Goal: Task Accomplishment & Management: Manage account settings

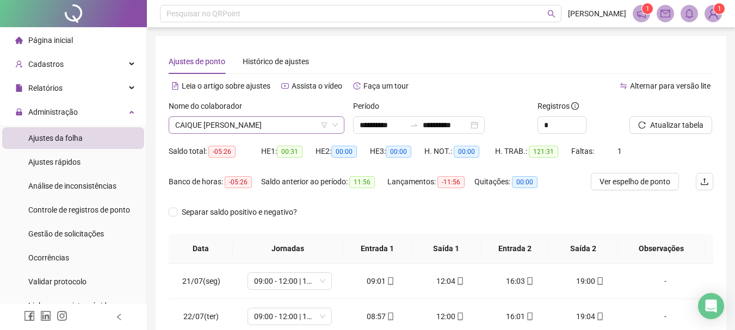
click at [235, 130] on span "CAIQUE RODRIGO LEMES SALLES" at bounding box center [256, 125] width 163 height 16
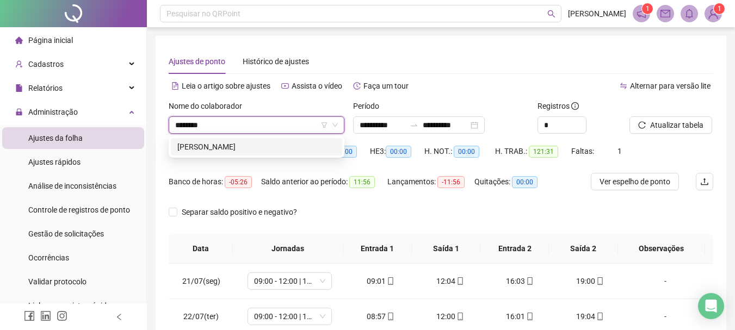
type input "*********"
click at [261, 146] on div "[PERSON_NAME]" at bounding box center [256, 147] width 158 height 12
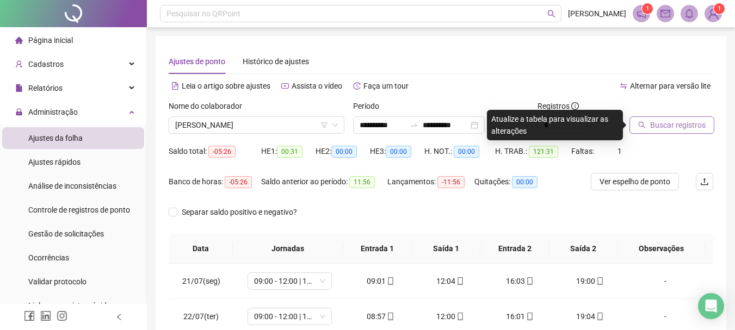
click at [685, 130] on span "Buscar registros" at bounding box center [678, 125] width 56 height 12
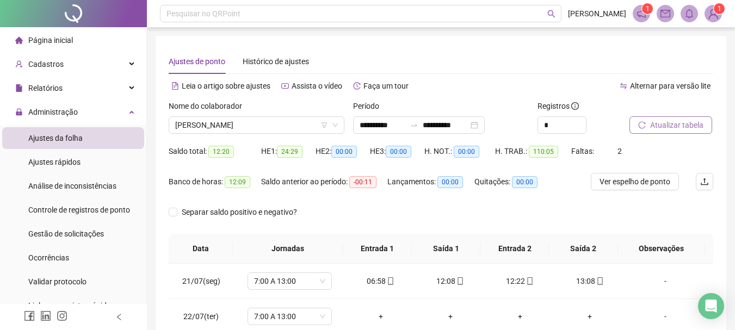
click at [677, 124] on span "Atualizar tabela" at bounding box center [676, 125] width 53 height 12
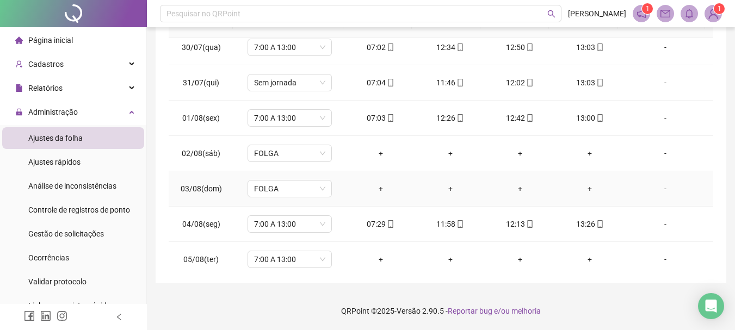
scroll to position [707, 0]
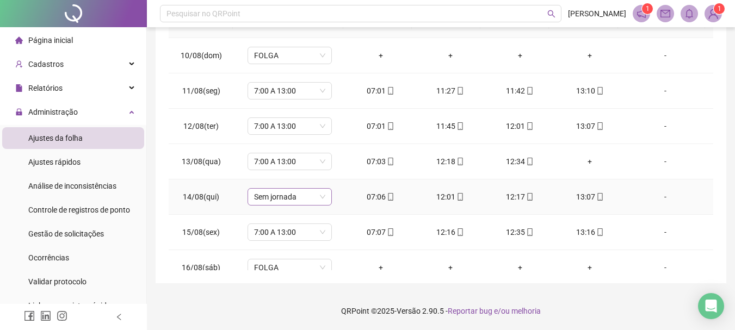
click at [321, 200] on span "Sem jornada" at bounding box center [289, 197] width 71 height 16
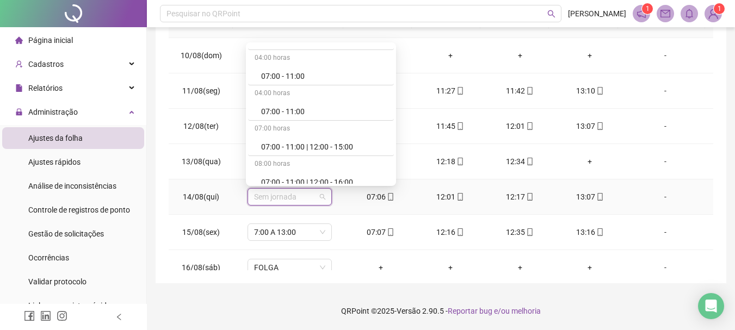
scroll to position [871, 0]
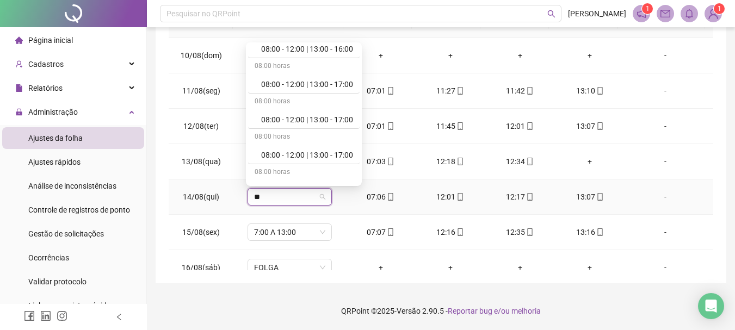
type input "*"
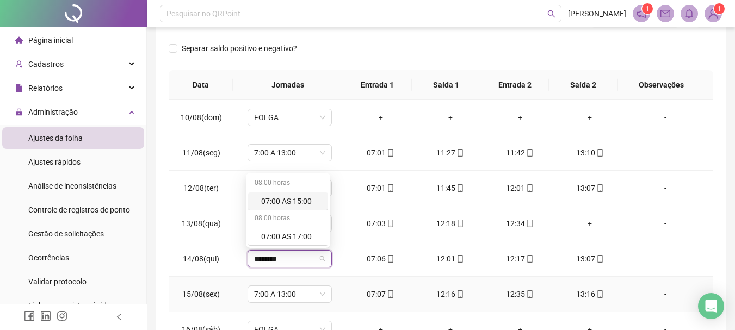
scroll to position [226, 0]
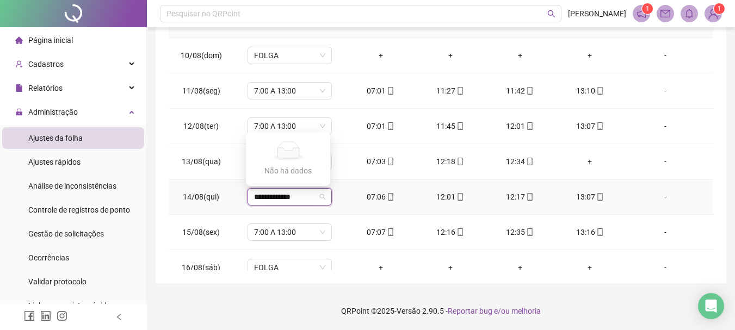
type input "**********"
click at [261, 189] on span "Sem jornada" at bounding box center [289, 197] width 71 height 16
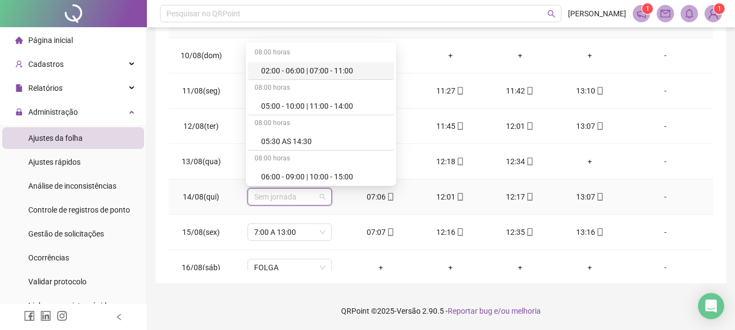
type input "*"
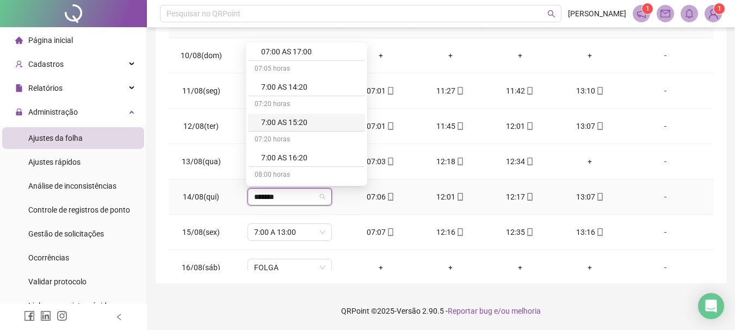
scroll to position [144, 0]
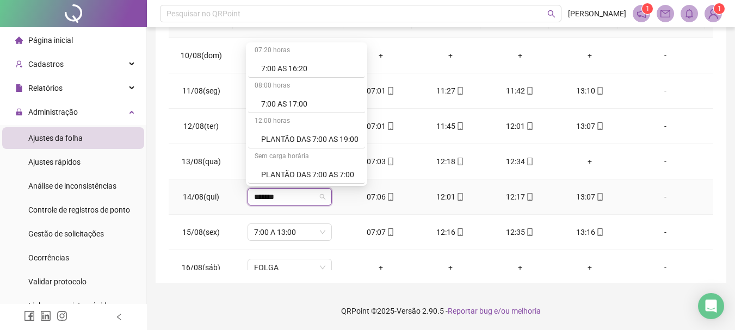
type input "******"
click at [301, 66] on div "7:00 A 13:00" at bounding box center [309, 69] width 97 height 12
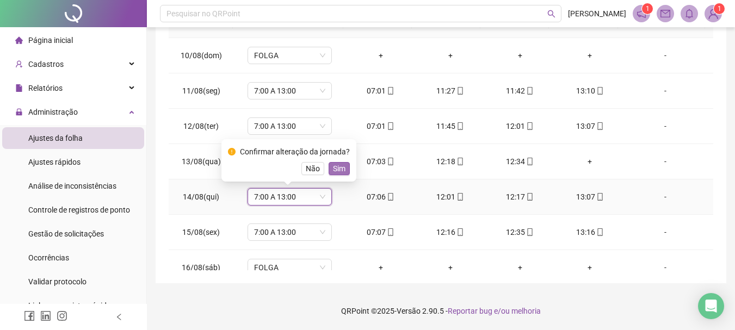
click at [333, 168] on span "Sim" at bounding box center [339, 169] width 13 height 12
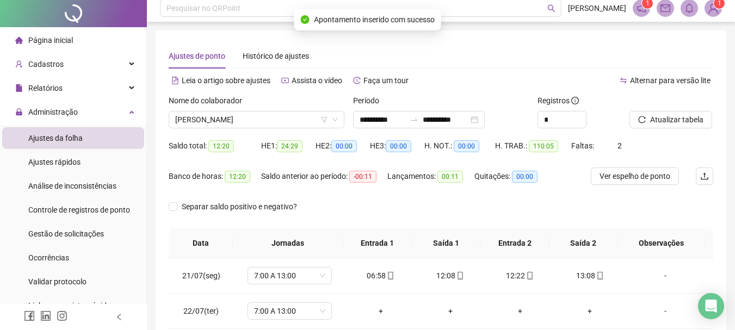
scroll to position [0, 0]
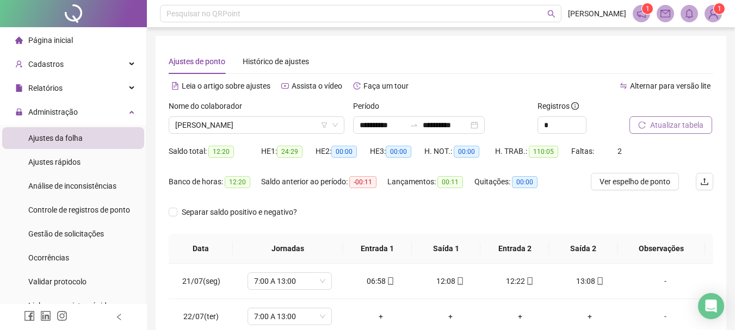
click at [694, 122] on span "Atualizar tabela" at bounding box center [676, 125] width 53 height 12
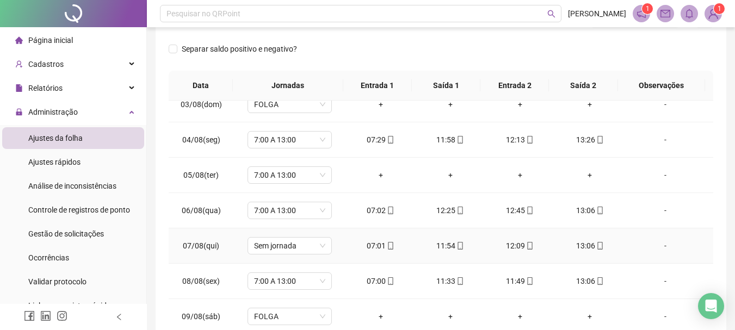
scroll to position [490, 0]
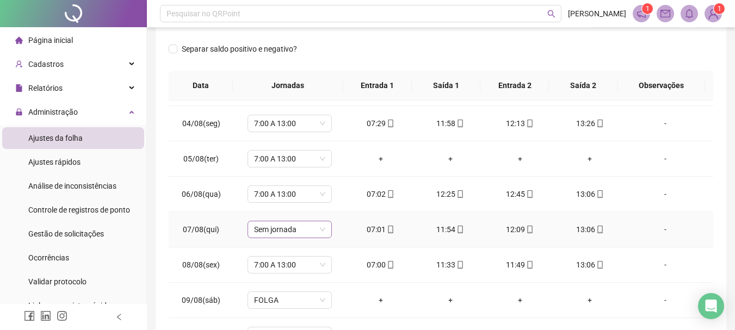
click at [287, 235] on span "Sem jornada" at bounding box center [289, 229] width 71 height 16
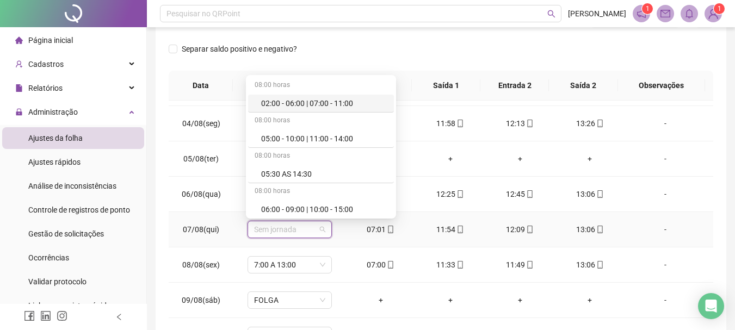
type input "*"
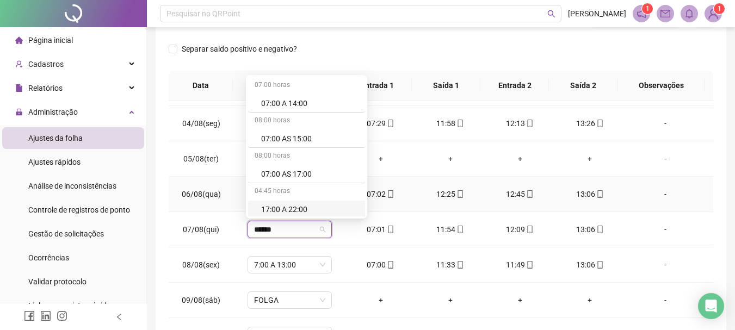
type input "******"
click at [289, 183] on div "7:00 A 13:00" at bounding box center [292, 174] width 89 height 18
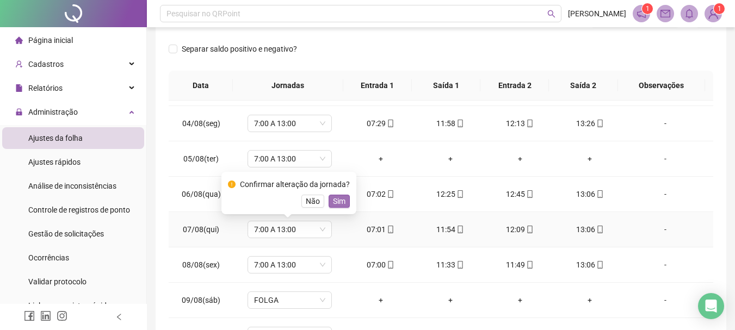
click at [333, 198] on span "Sim" at bounding box center [339, 201] width 13 height 12
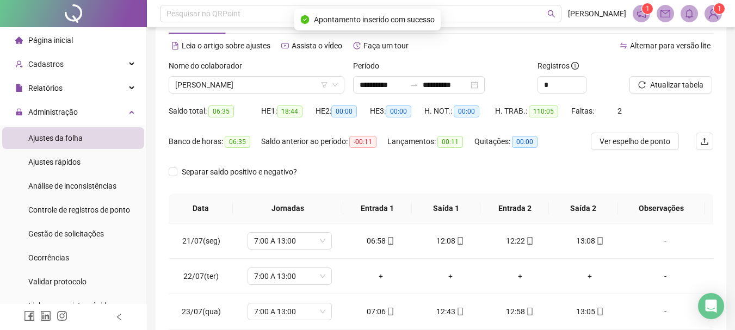
scroll to position [0, 0]
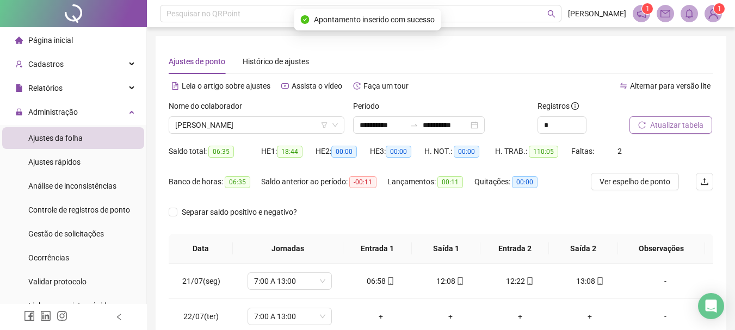
click at [672, 120] on span "Atualizar tabela" at bounding box center [676, 125] width 53 height 12
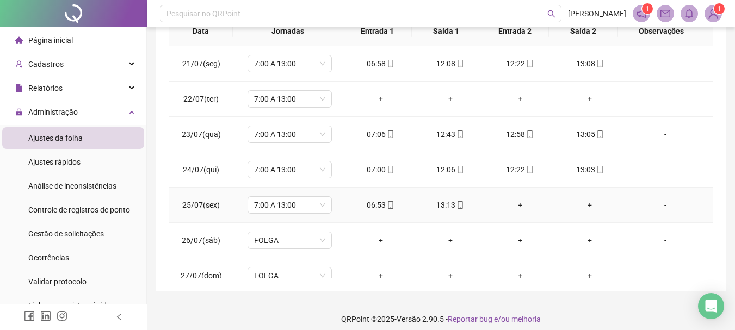
scroll to position [13, 0]
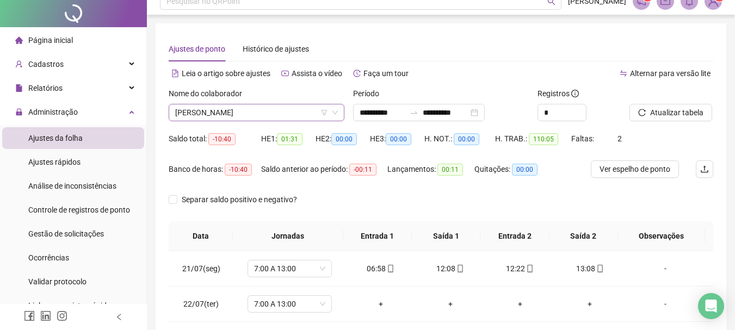
click at [263, 120] on span "[PERSON_NAME]" at bounding box center [256, 112] width 163 height 16
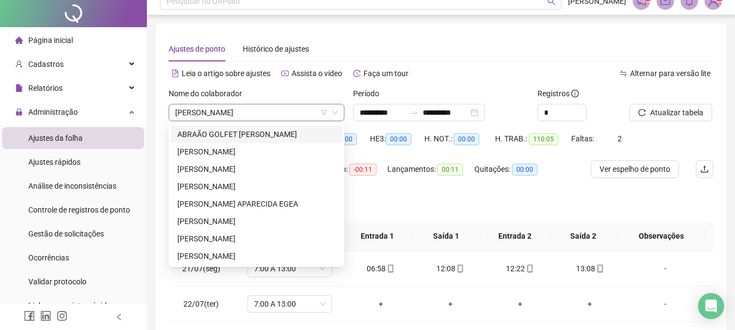
scroll to position [0, 0]
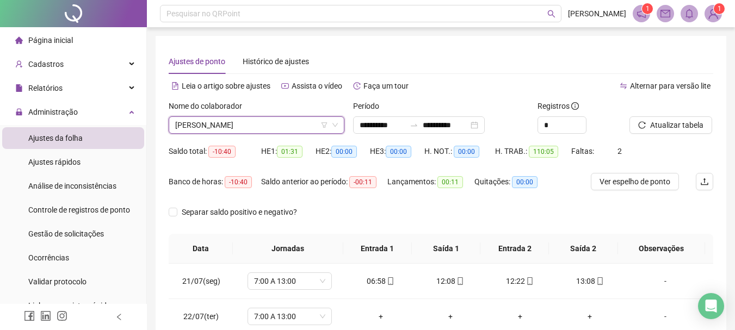
drag, startPoint x: 262, startPoint y: 123, endPoint x: 588, endPoint y: 55, distance: 333.0
click at [589, 55] on div "Ajustes de ponto Histórico de ajustes" at bounding box center [441, 61] width 545 height 25
click at [282, 126] on span "[PERSON_NAME]" at bounding box center [256, 125] width 163 height 16
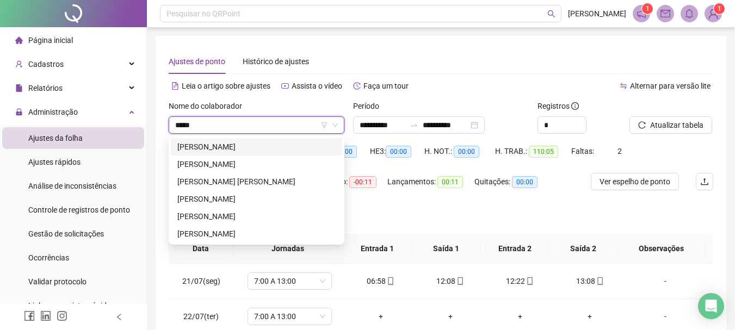
type input "******"
click at [245, 168] on div "FELIPE KINOCITA GARCIA" at bounding box center [256, 164] width 158 height 12
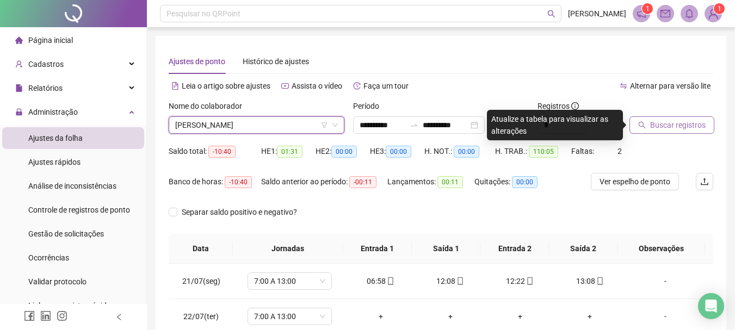
click at [675, 122] on span "Buscar registros" at bounding box center [678, 125] width 56 height 12
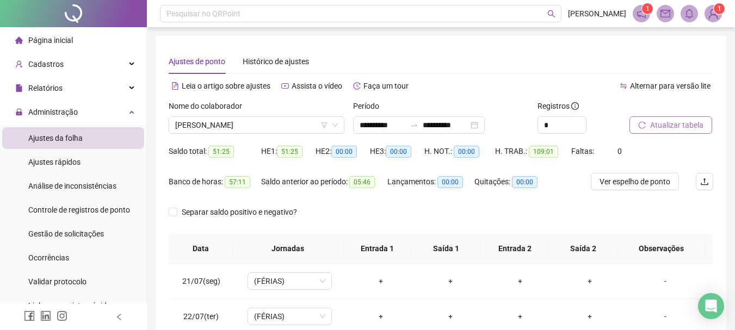
click at [670, 130] on span "Atualizar tabela" at bounding box center [676, 125] width 53 height 12
click at [673, 118] on button "Atualizar tabela" at bounding box center [671, 124] width 83 height 17
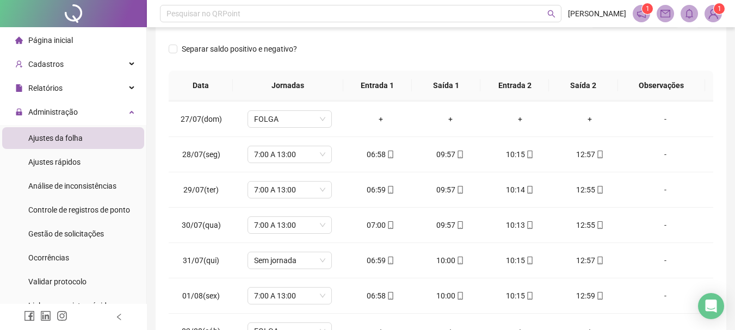
scroll to position [218, 0]
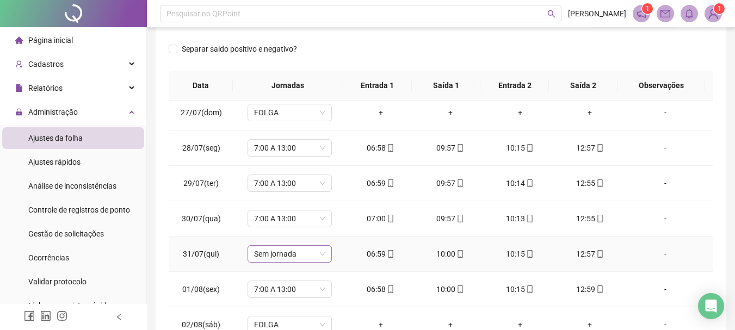
click at [321, 252] on span "Sem jornada" at bounding box center [289, 254] width 71 height 16
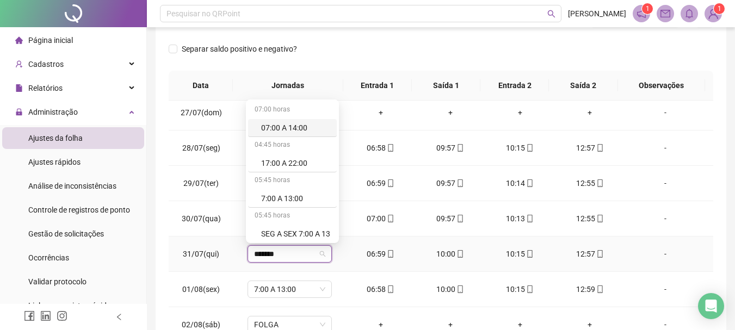
type input "********"
click at [298, 194] on div "7:00 A 13:00" at bounding box center [295, 196] width 69 height 12
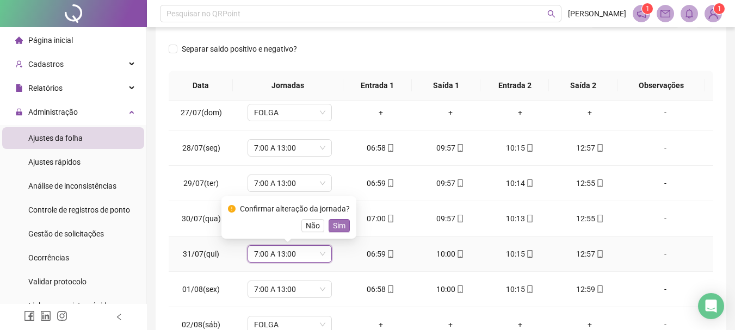
click at [335, 226] on span "Sim" at bounding box center [339, 226] width 13 height 12
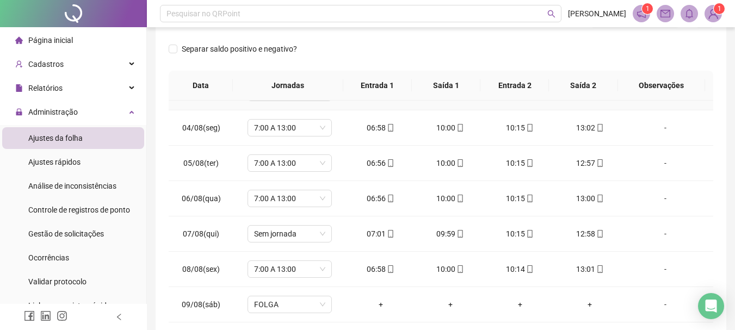
scroll to position [490, 0]
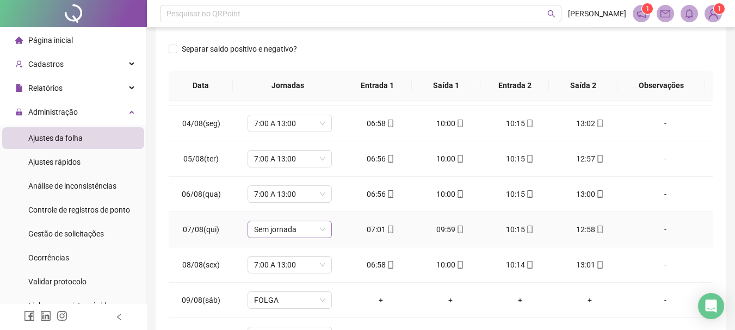
click at [323, 233] on span "Sem jornada" at bounding box center [289, 229] width 71 height 16
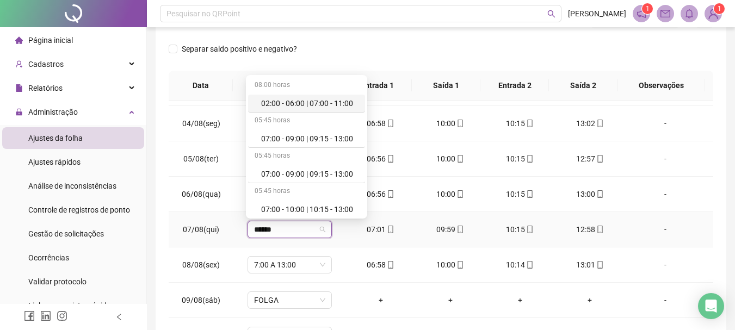
type input "******"
click at [296, 175] on div "7:00 A 13:00" at bounding box center [295, 174] width 69 height 12
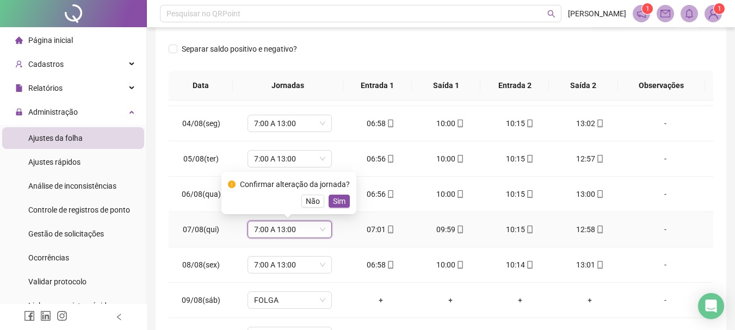
click at [338, 208] on div "Confirmar alteração da jornada? Não Sim" at bounding box center [288, 193] width 135 height 42
click at [341, 200] on span "Sim" at bounding box center [339, 201] width 13 height 12
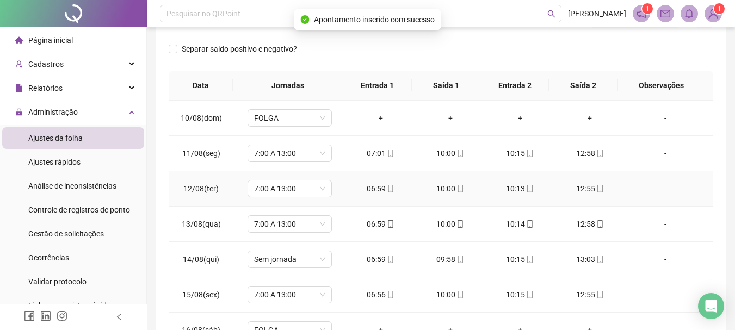
scroll to position [793, 0]
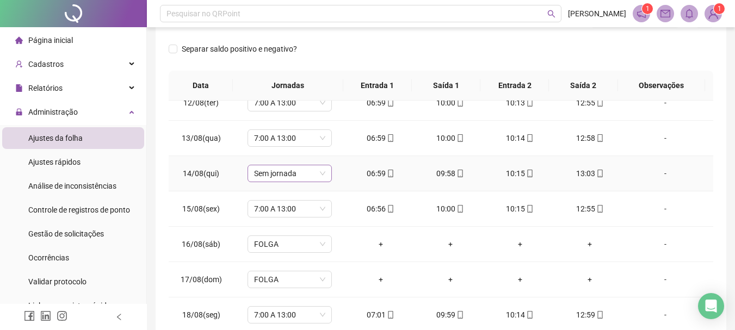
click at [320, 170] on span "Sem jornada" at bounding box center [289, 173] width 71 height 16
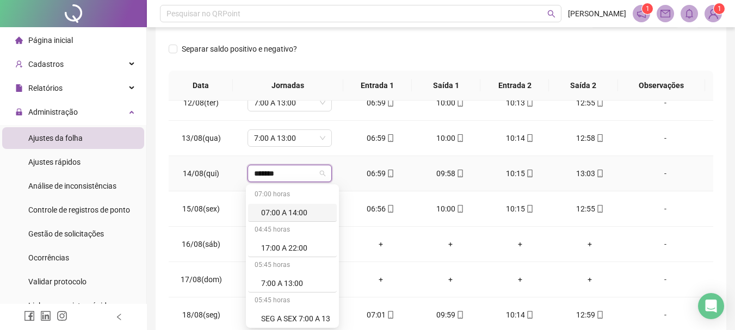
type input "********"
click at [297, 245] on div "7:00 A 13:00" at bounding box center [295, 248] width 69 height 12
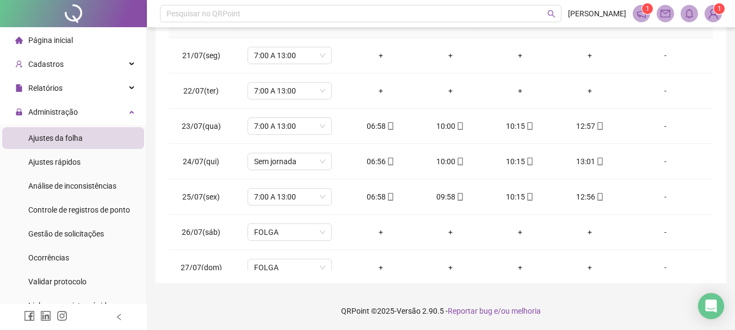
scroll to position [0, 0]
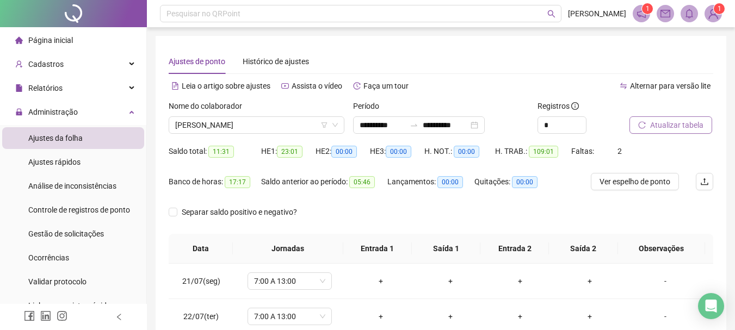
click at [657, 118] on button "Atualizar tabela" at bounding box center [671, 124] width 83 height 17
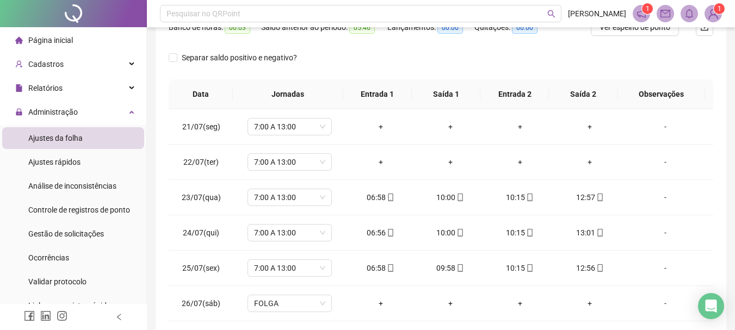
scroll to position [163, 0]
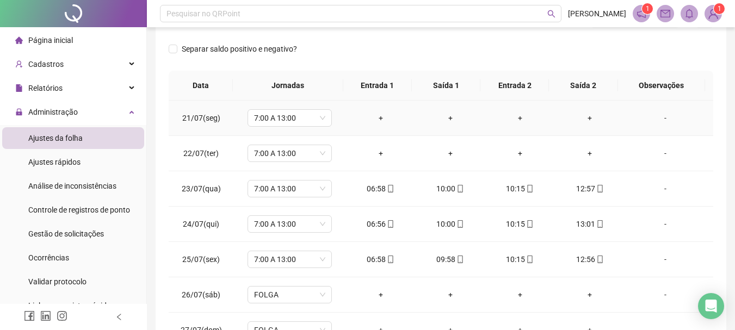
click at [377, 118] on div "+" at bounding box center [381, 118] width 52 height 12
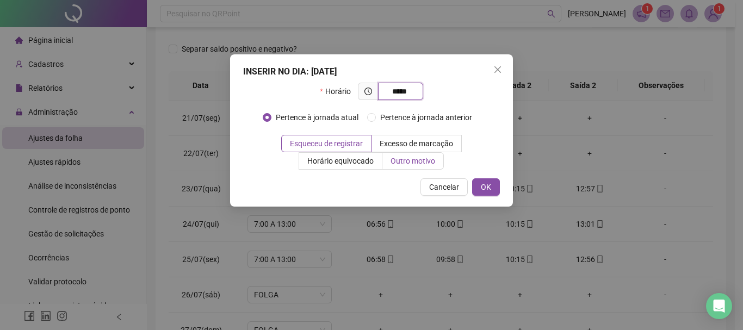
type input "*****"
click at [414, 163] on span "Outro motivo" at bounding box center [413, 161] width 45 height 9
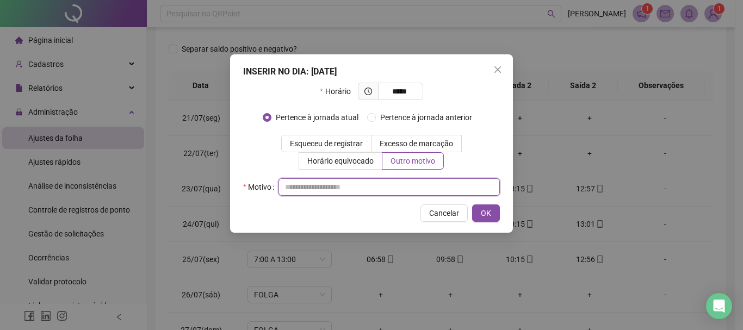
click at [339, 188] on input "text" at bounding box center [389, 186] width 221 height 17
type input "*"
click at [351, 189] on input "text" at bounding box center [389, 186] width 221 height 17
type input "*"
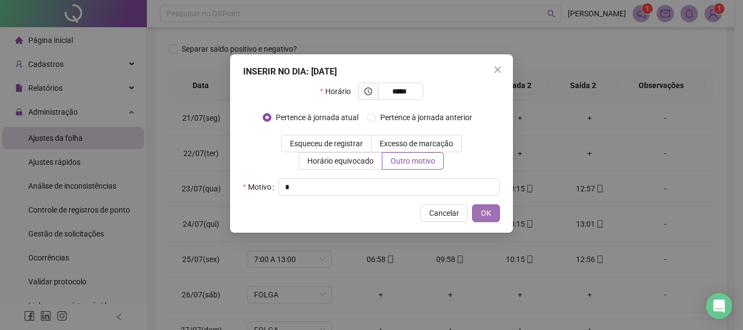
click at [484, 216] on span "OK" at bounding box center [486, 213] width 10 height 12
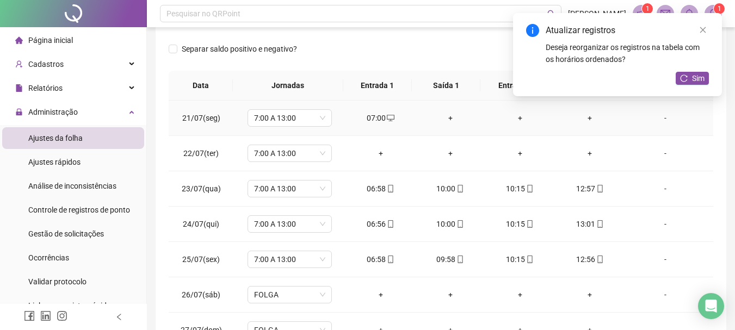
click at [446, 119] on div "+" at bounding box center [450, 118] width 52 height 12
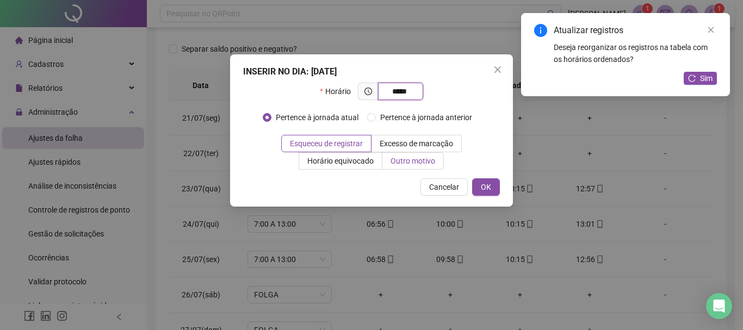
type input "*****"
click at [408, 159] on span "Outro motivo" at bounding box center [413, 161] width 45 height 9
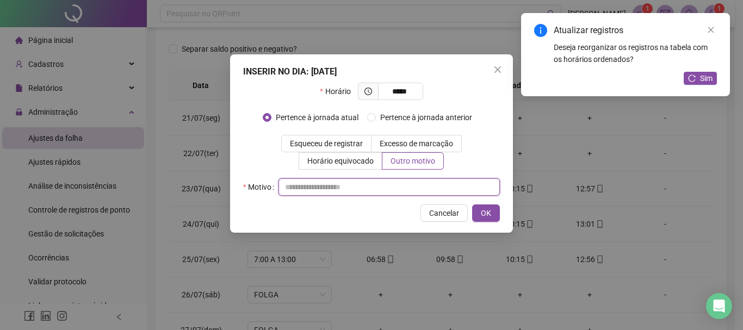
click at [305, 193] on input "text" at bounding box center [389, 186] width 221 height 17
type input "*"
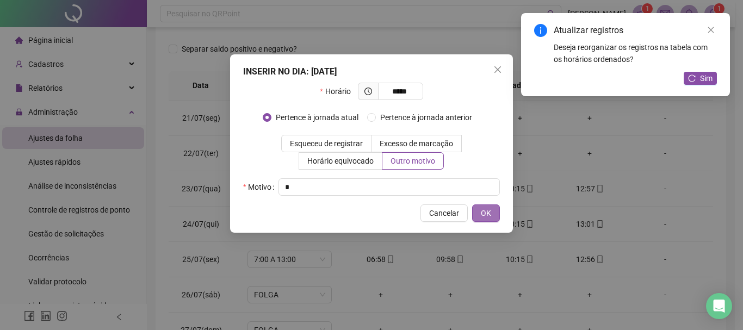
click at [480, 211] on button "OK" at bounding box center [486, 213] width 28 height 17
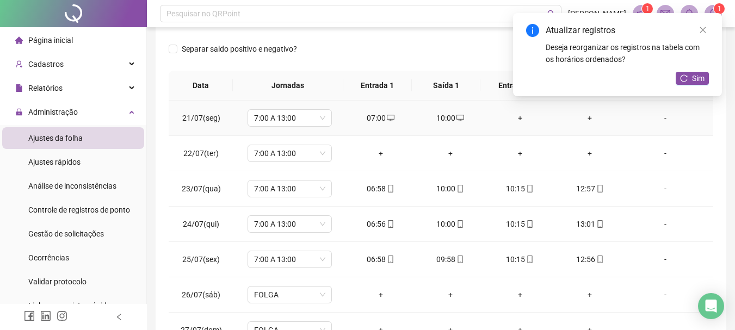
click at [502, 119] on div "+" at bounding box center [520, 118] width 52 height 12
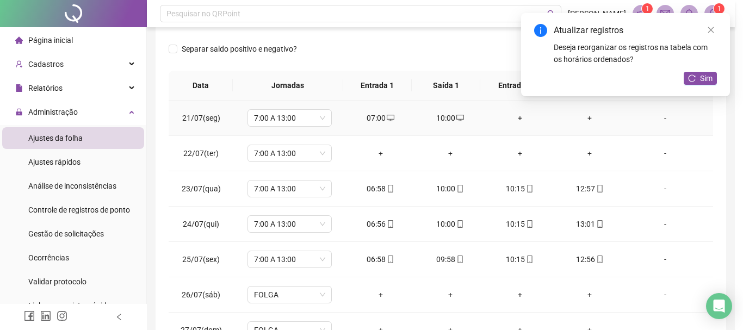
click at [517, 119] on div "INSERIR NO DIA : 21/07/2025 Horário Pertence à jornada atual Pertence à jornada…" at bounding box center [371, 165] width 743 height 330
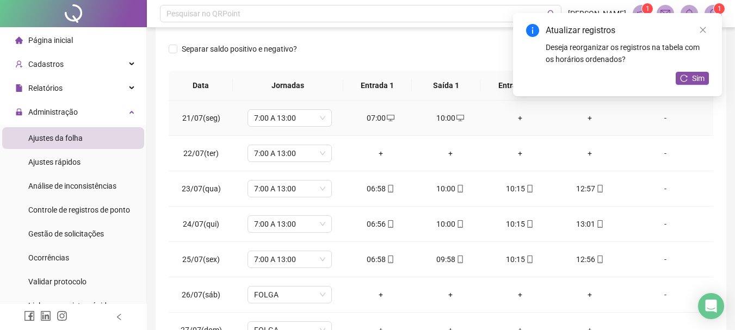
click at [516, 118] on div "+" at bounding box center [520, 118] width 52 height 12
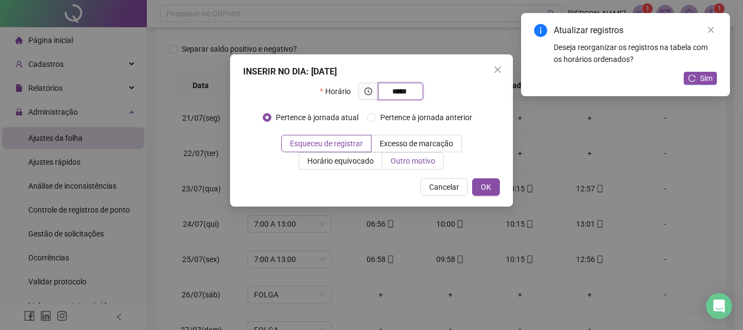
type input "*****"
click at [393, 155] on label "Outro motivo" at bounding box center [413, 160] width 61 height 17
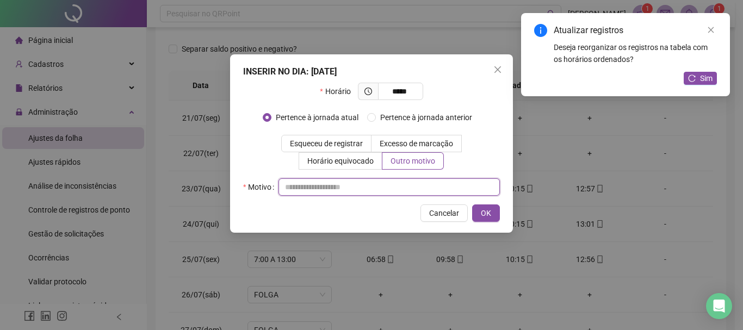
click at [422, 191] on input "text" at bounding box center [389, 186] width 221 height 17
type input "*"
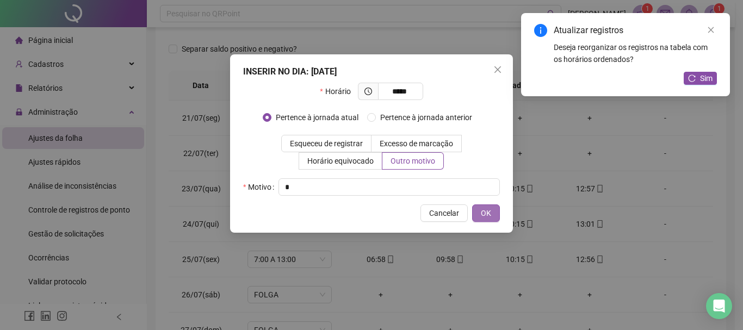
click at [487, 213] on span "OK" at bounding box center [486, 213] width 10 height 12
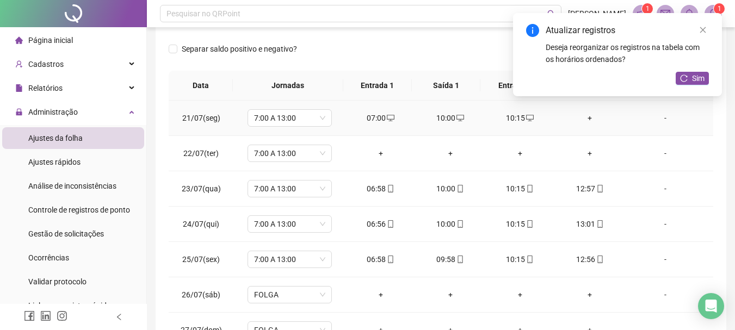
click at [581, 125] on td "+" at bounding box center [590, 118] width 70 height 35
click at [582, 121] on div "+" at bounding box center [590, 118] width 52 height 12
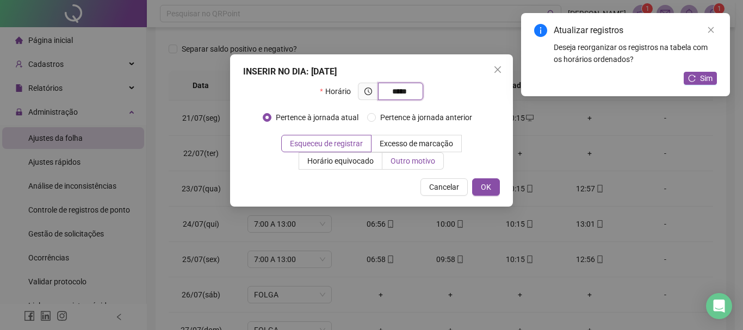
type input "*****"
click at [420, 167] on label "Outro motivo" at bounding box center [413, 160] width 61 height 17
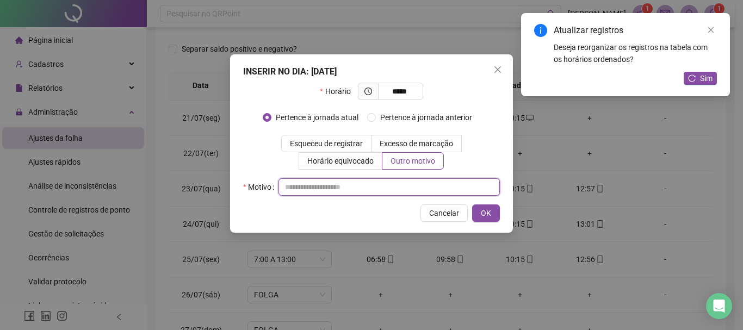
click at [406, 193] on input "text" at bounding box center [389, 186] width 221 height 17
type input "*"
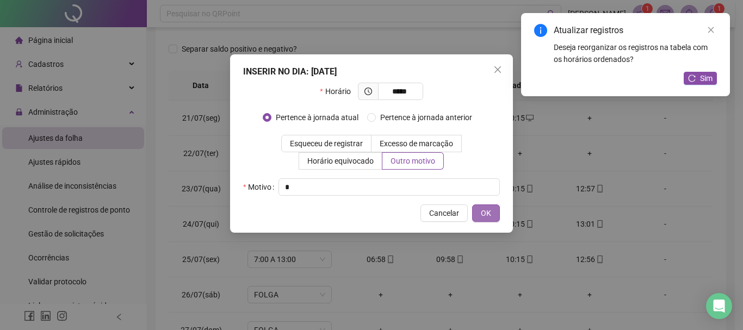
click at [495, 212] on button "OK" at bounding box center [486, 213] width 28 height 17
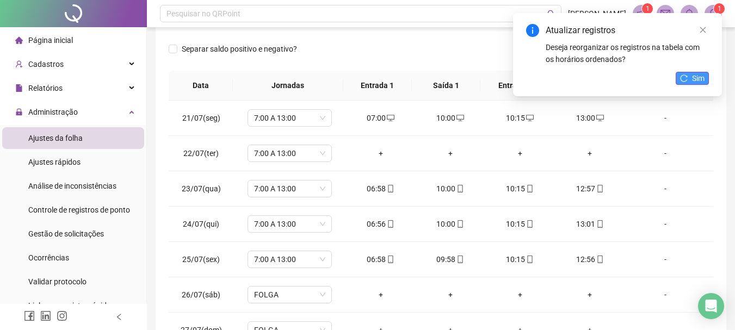
click at [694, 81] on span "Sim" at bounding box center [698, 78] width 13 height 12
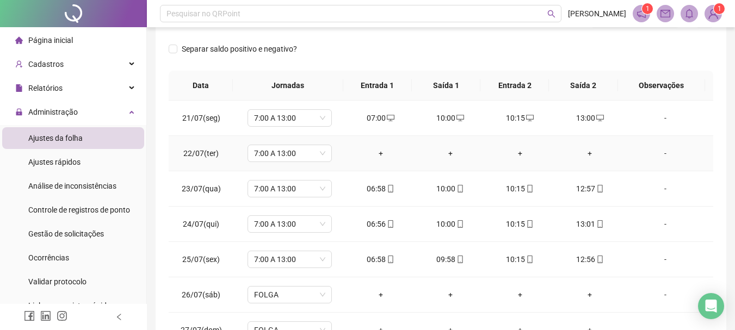
click at [374, 152] on div "+" at bounding box center [381, 153] width 52 height 12
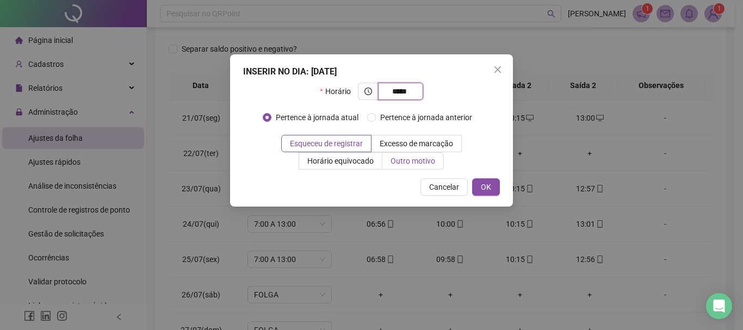
type input "*****"
click at [410, 157] on span "Outro motivo" at bounding box center [413, 161] width 45 height 9
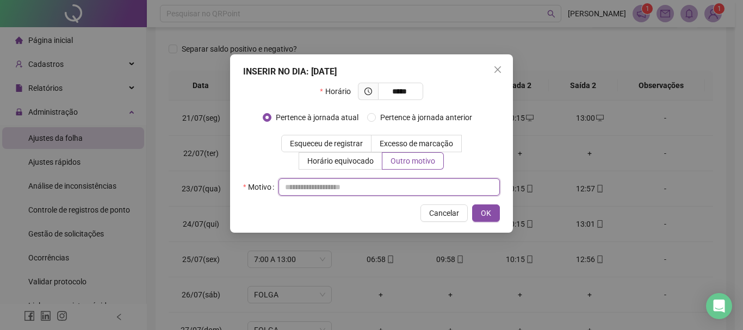
click at [325, 185] on input "text" at bounding box center [389, 186] width 221 height 17
type input "*"
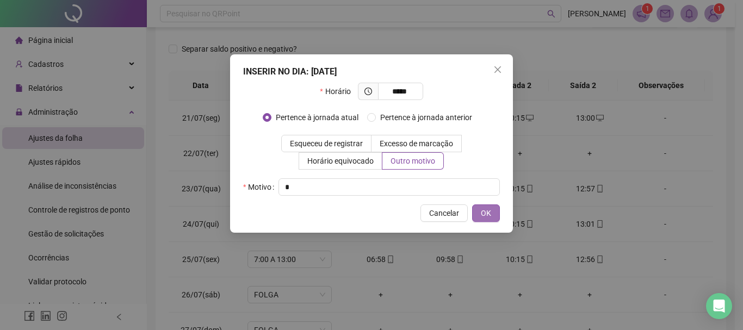
click at [490, 214] on span "OK" at bounding box center [486, 213] width 10 height 12
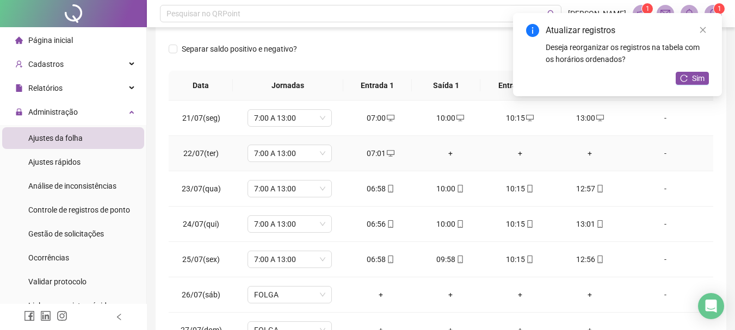
click at [433, 152] on div "+" at bounding box center [450, 153] width 52 height 12
click at [446, 155] on body "**********" at bounding box center [367, 2] width 735 height 330
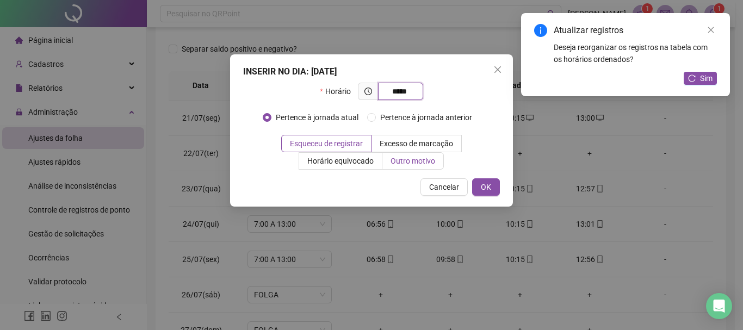
type input "*****"
click at [398, 155] on label "Outro motivo" at bounding box center [413, 160] width 61 height 17
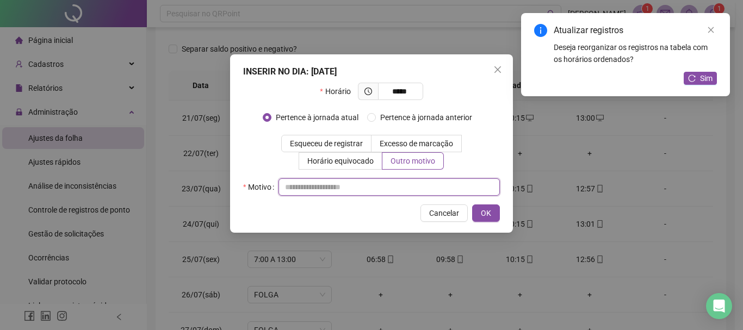
click at [336, 188] on input "text" at bounding box center [389, 186] width 221 height 17
type input "*"
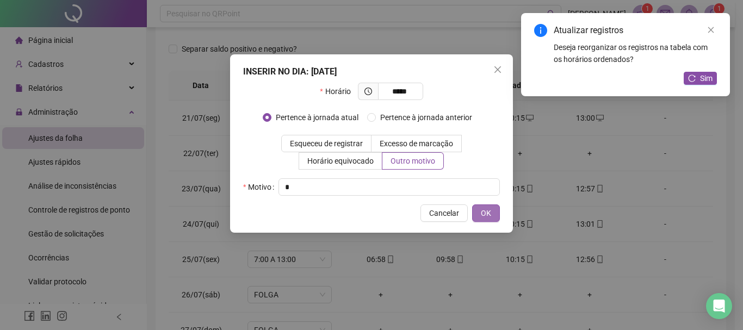
click at [484, 208] on span "OK" at bounding box center [486, 213] width 10 height 12
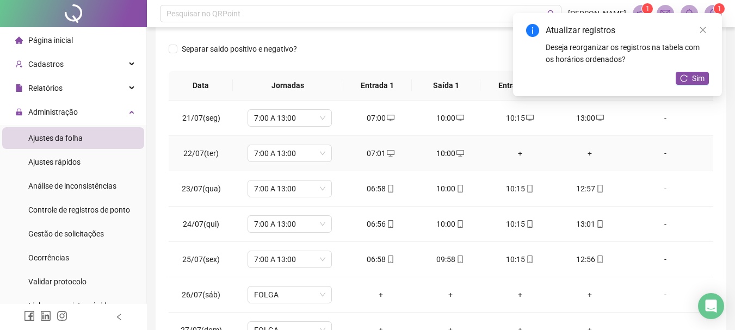
click at [510, 153] on div "+" at bounding box center [520, 153] width 52 height 12
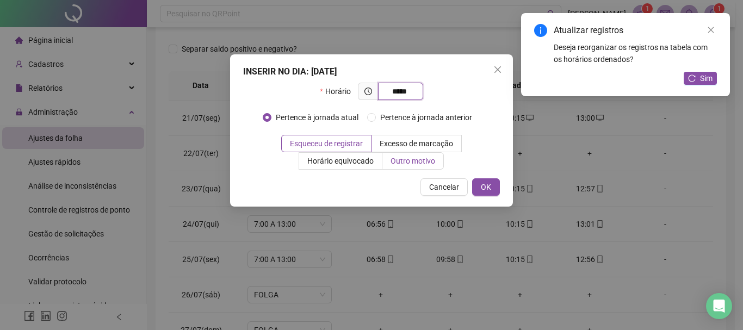
type input "*****"
click at [412, 158] on span "Outro motivo" at bounding box center [413, 161] width 45 height 9
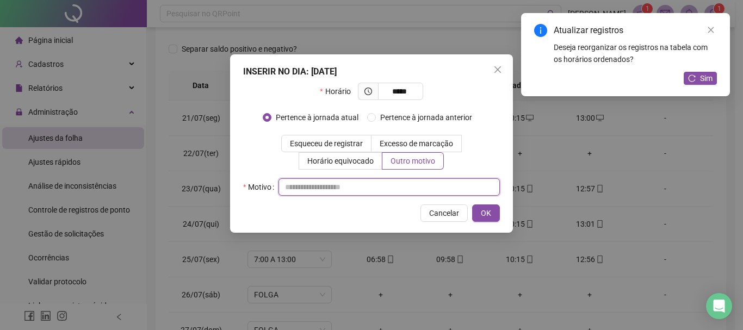
click at [350, 191] on input "text" at bounding box center [389, 186] width 221 height 17
type input "*"
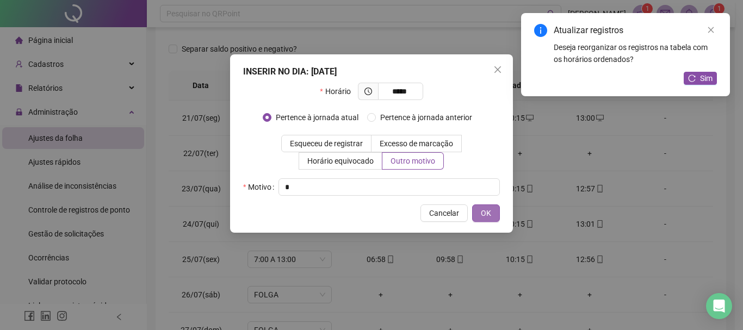
click at [484, 214] on span "OK" at bounding box center [486, 213] width 10 height 12
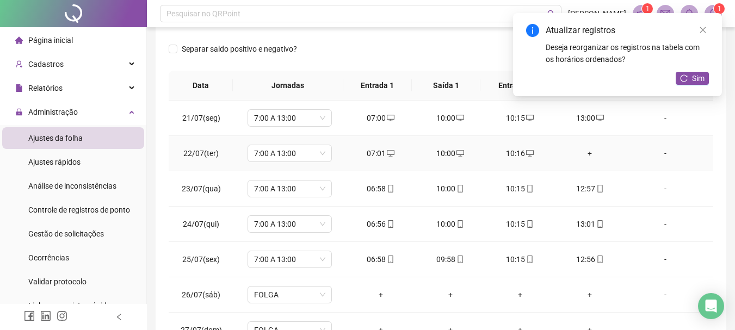
click at [581, 152] on div "+" at bounding box center [590, 153] width 52 height 12
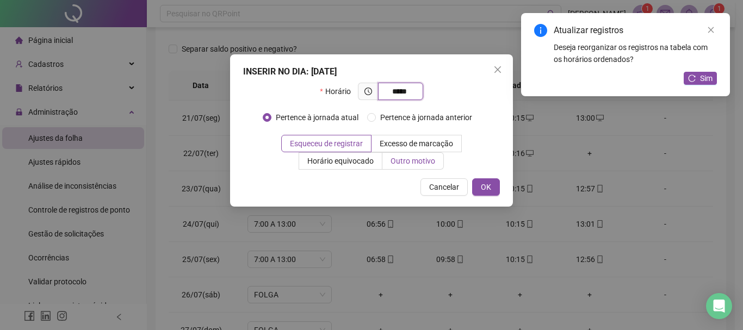
type input "*****"
click at [415, 158] on span "Outro motivo" at bounding box center [413, 161] width 45 height 9
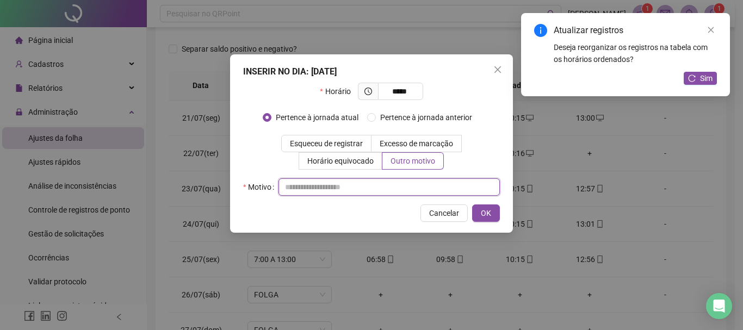
click at [374, 189] on input "text" at bounding box center [389, 186] width 221 height 17
type input "*"
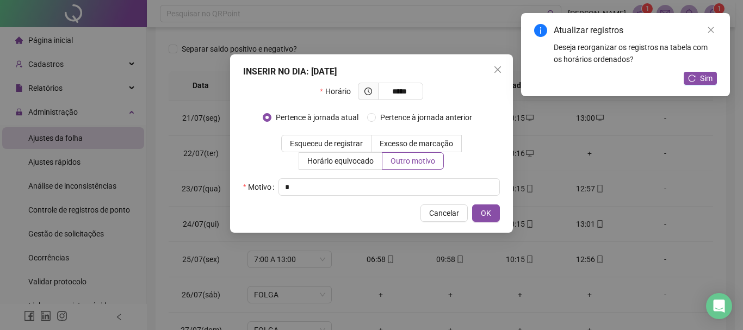
click at [485, 214] on span "OK" at bounding box center [486, 213] width 10 height 12
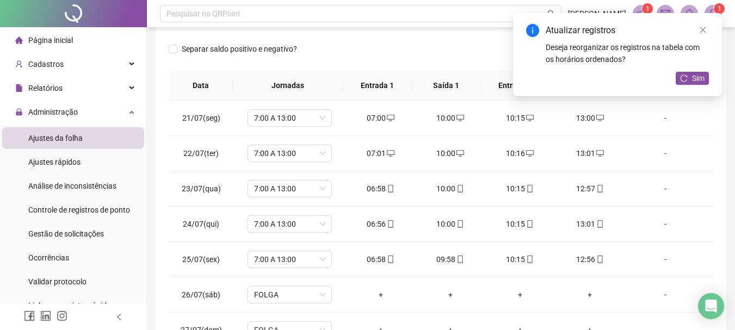
drag, startPoint x: 687, startPoint y: 80, endPoint x: 676, endPoint y: 85, distance: 11.7
click at [687, 79] on icon "reload" at bounding box center [684, 79] width 8 height 8
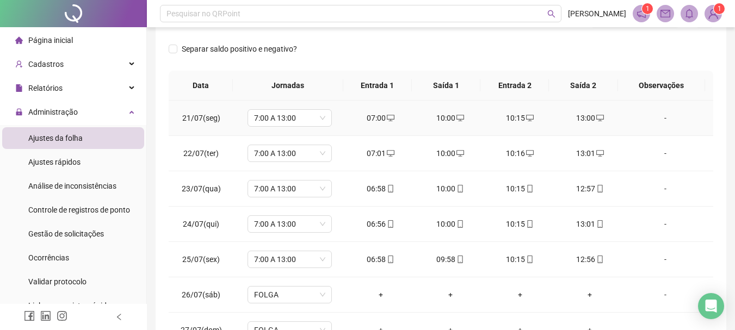
click at [659, 117] on div "-" at bounding box center [665, 118] width 64 height 12
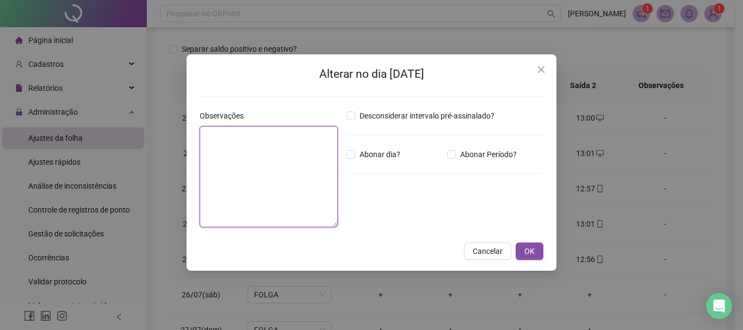
click at [248, 156] on textarea at bounding box center [269, 176] width 138 height 101
click at [233, 164] on textarea at bounding box center [269, 176] width 138 height 101
type textarea "**********"
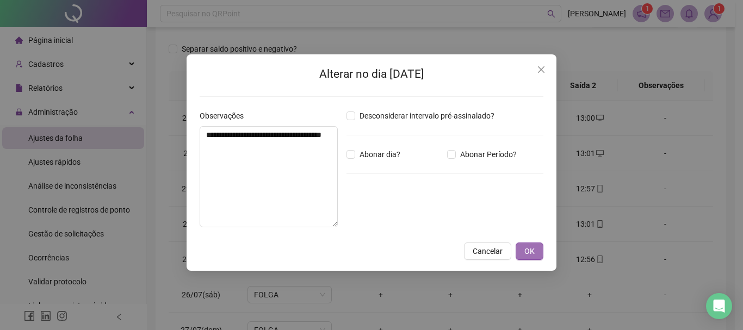
click at [534, 254] on span "OK" at bounding box center [530, 251] width 10 height 12
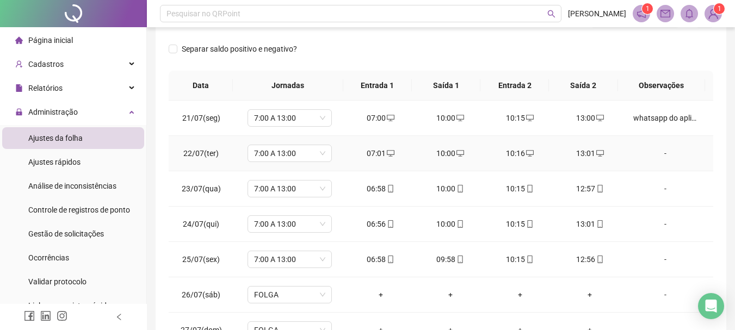
click at [659, 154] on div "-" at bounding box center [665, 153] width 64 height 12
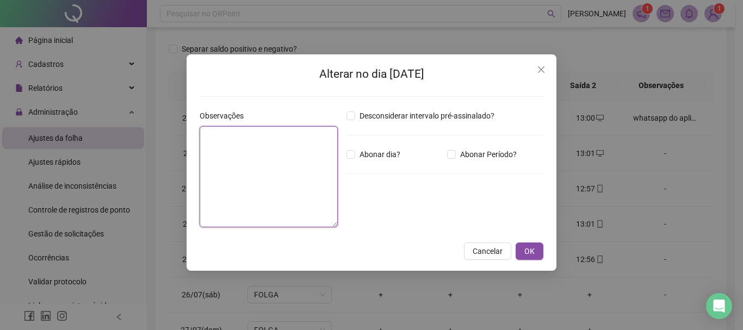
click at [280, 174] on textarea at bounding box center [269, 176] width 138 height 101
type textarea "**********"
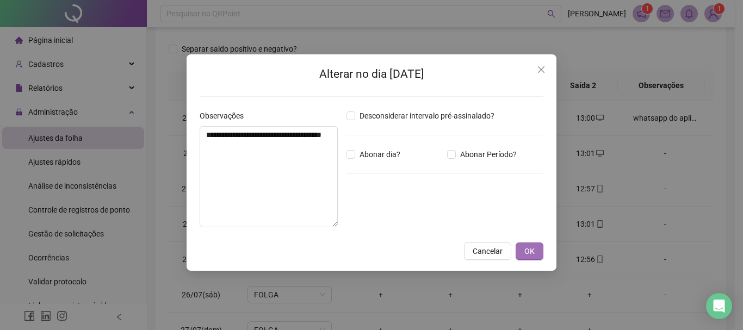
click at [532, 245] on button "OK" at bounding box center [530, 251] width 28 height 17
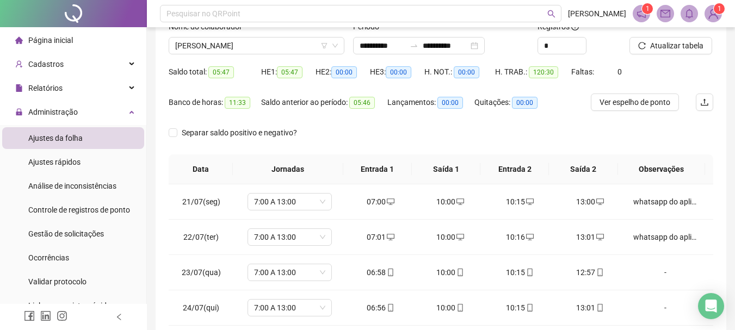
scroll to position [0, 0]
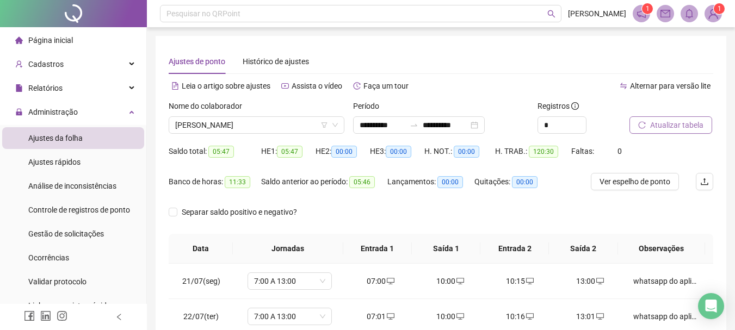
click at [659, 124] on span "Atualizar tabela" at bounding box center [676, 125] width 53 height 12
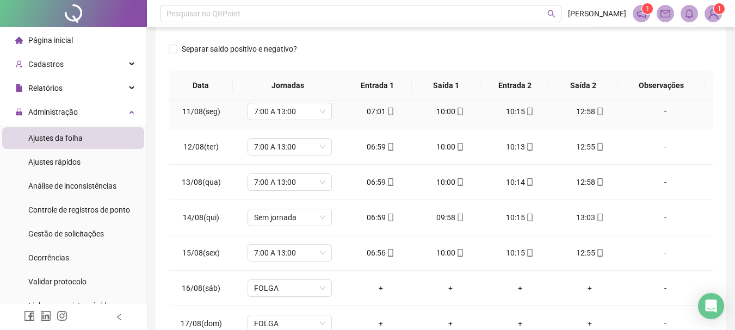
scroll to position [762, 0]
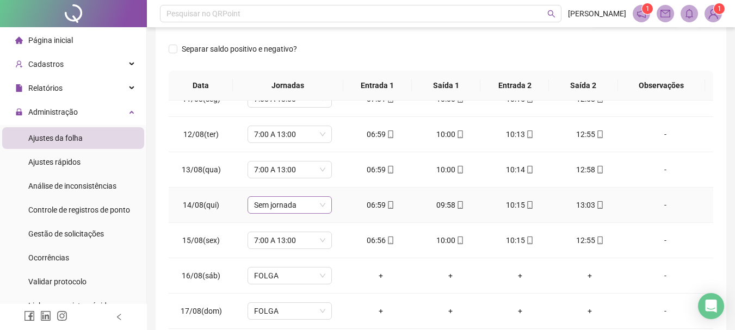
click at [318, 205] on span "Sem jornada" at bounding box center [289, 205] width 71 height 16
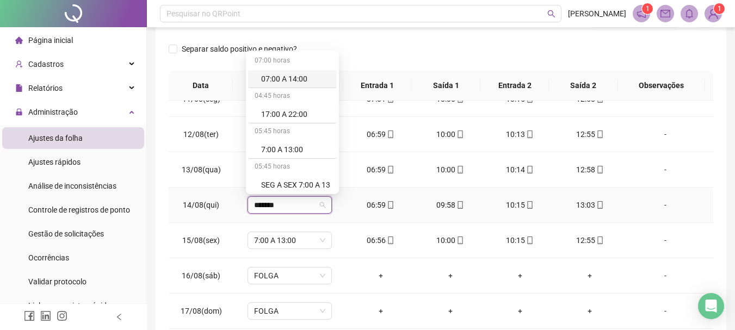
type input "********"
click at [310, 145] on div "7:00 A 13:00" at bounding box center [295, 147] width 69 height 12
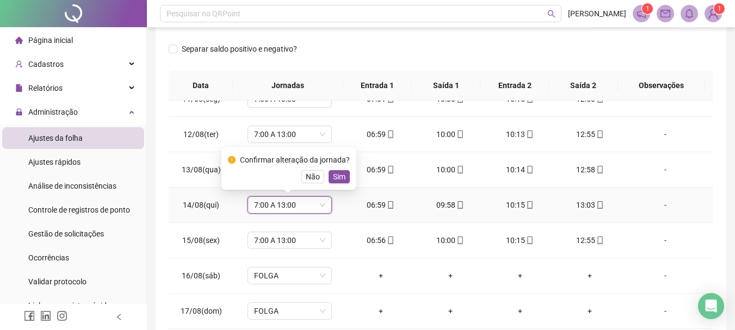
drag, startPoint x: 342, startPoint y: 177, endPoint x: 508, endPoint y: 140, distance: 169.5
click at [342, 176] on span "Sim" at bounding box center [339, 177] width 13 height 12
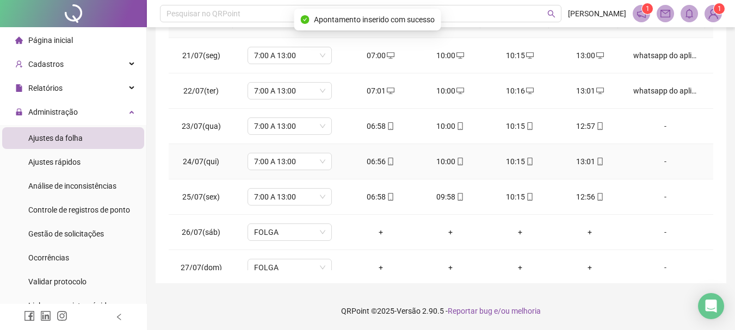
scroll to position [63, 0]
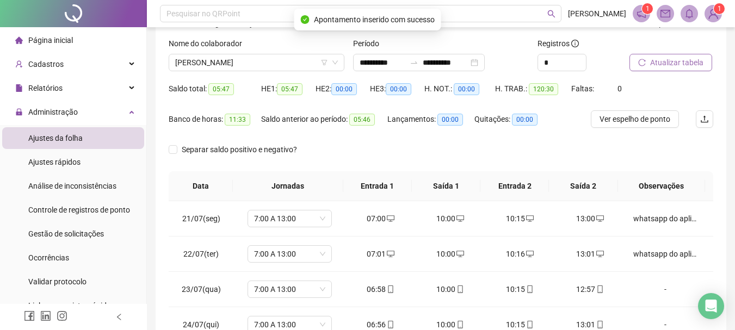
click at [676, 66] on span "Atualizar tabela" at bounding box center [676, 63] width 53 height 12
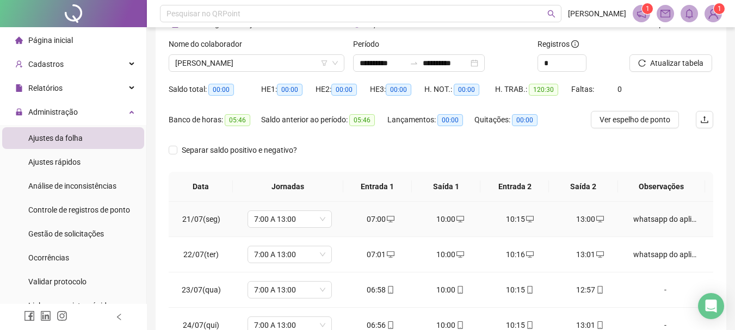
scroll to position [0, 0]
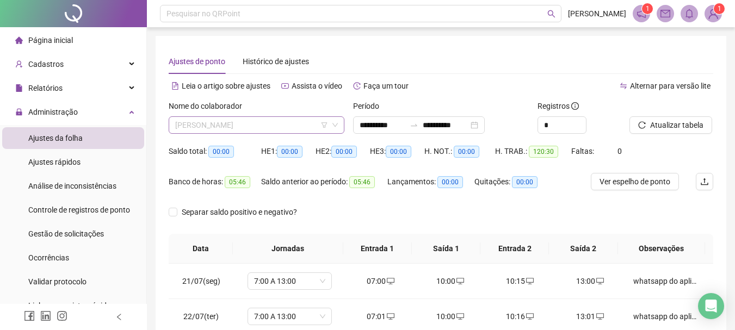
click at [244, 126] on span "FELIPE KINOCITA GARCIA" at bounding box center [256, 125] width 163 height 16
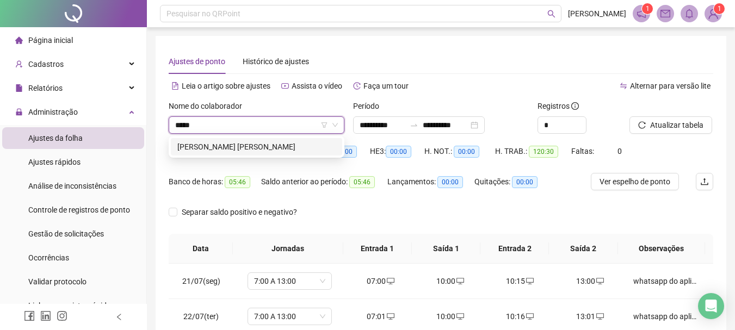
type input "******"
click at [299, 148] on div "GISELE MUNHOZ GOMES CREPALDI" at bounding box center [256, 147] width 158 height 12
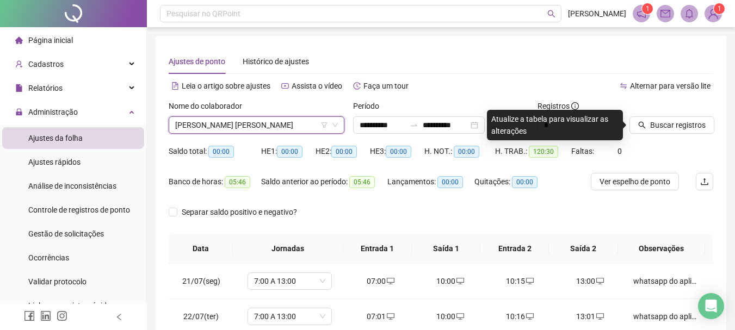
click at [510, 71] on div "Ajustes de ponto Histórico de ajustes" at bounding box center [441, 61] width 545 height 25
click at [675, 118] on button "Buscar registros" at bounding box center [672, 124] width 85 height 17
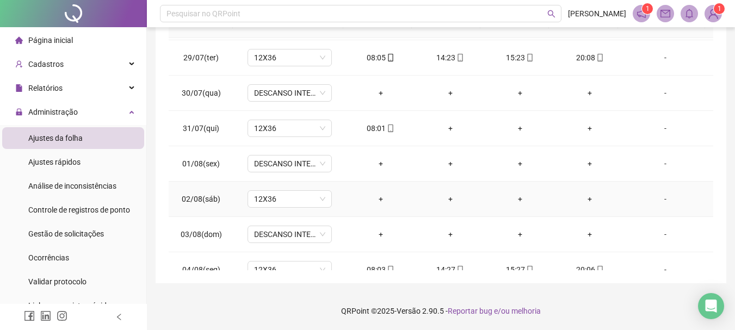
scroll to position [272, 0]
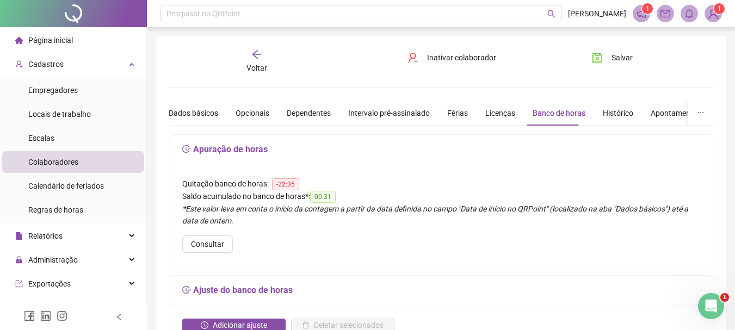
click at [90, 159] on li "Colaboradores" at bounding box center [73, 162] width 142 height 22
click at [220, 243] on span "Consultar" at bounding box center [207, 244] width 33 height 12
click at [263, 49] on div "Voltar" at bounding box center [257, 61] width 84 height 25
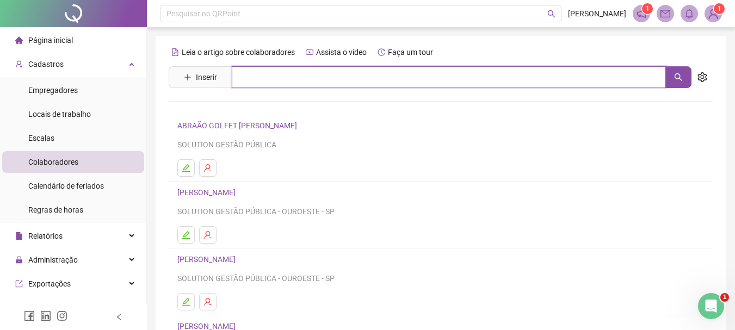
click at [252, 77] on input "text" at bounding box center [449, 77] width 434 height 22
click at [676, 75] on icon "search" at bounding box center [678, 77] width 9 height 9
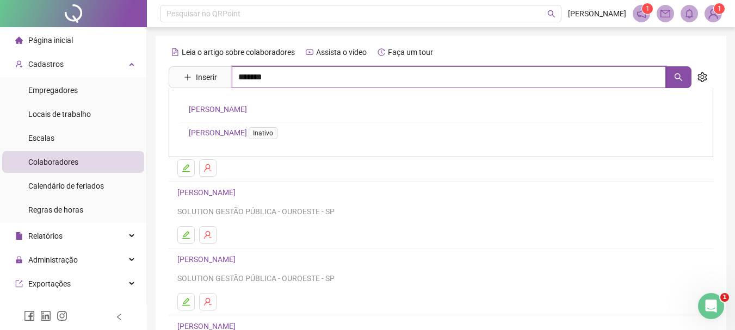
type input "*******"
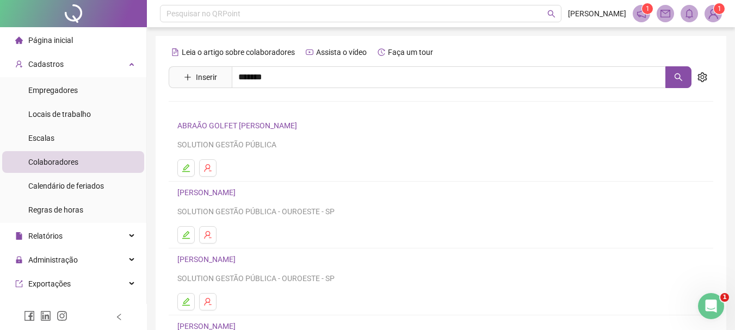
click at [247, 106] on link "[PERSON_NAME]" at bounding box center [218, 109] width 58 height 9
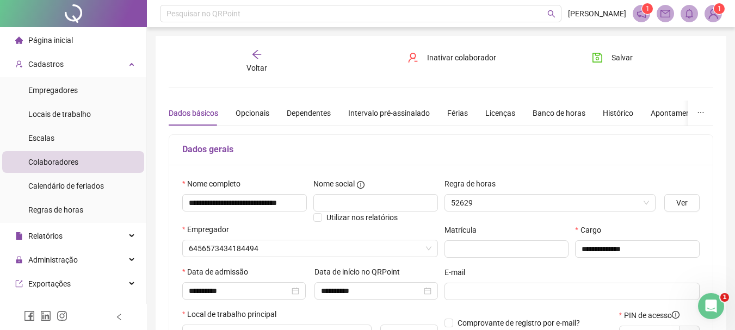
type input "**********"
click at [568, 118] on div "Banco de horas" at bounding box center [559, 113] width 53 height 12
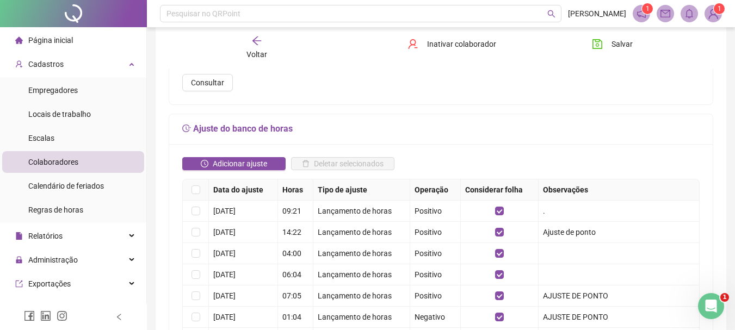
scroll to position [163, 0]
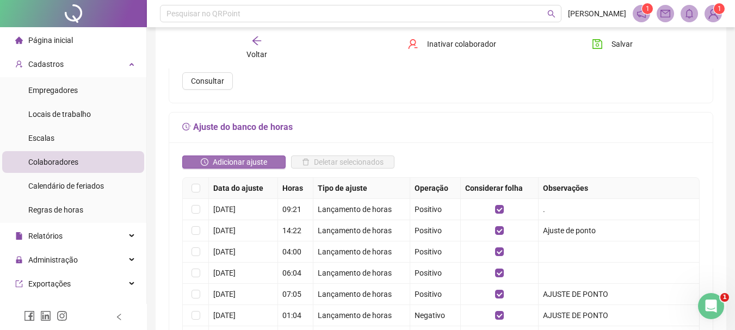
click at [213, 163] on span "Adicionar ajuste" at bounding box center [240, 162] width 54 height 12
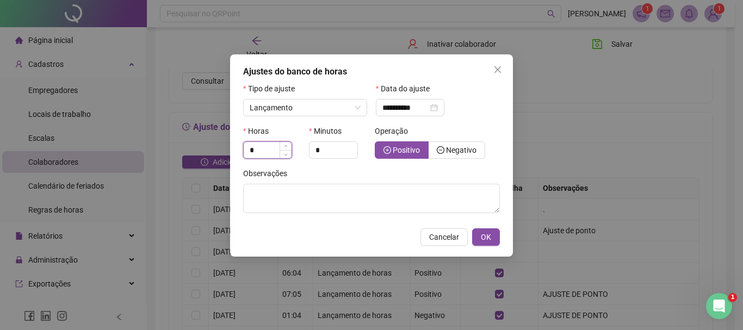
click at [260, 149] on input "*" at bounding box center [268, 150] width 48 height 16
click at [438, 108] on div "**********" at bounding box center [411, 108] width 56 height 12
type input "**"
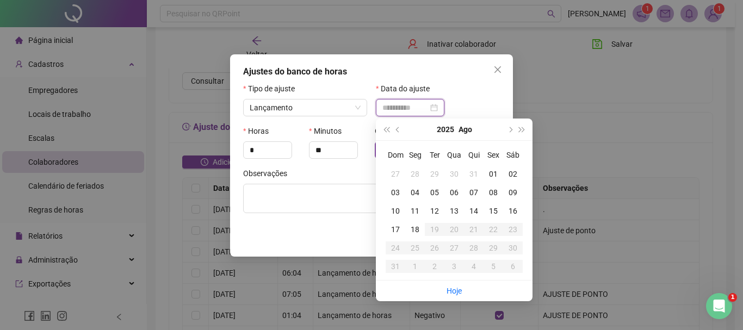
type input "**********"
click at [492, 174] on div "01" at bounding box center [494, 174] width 20 height 12
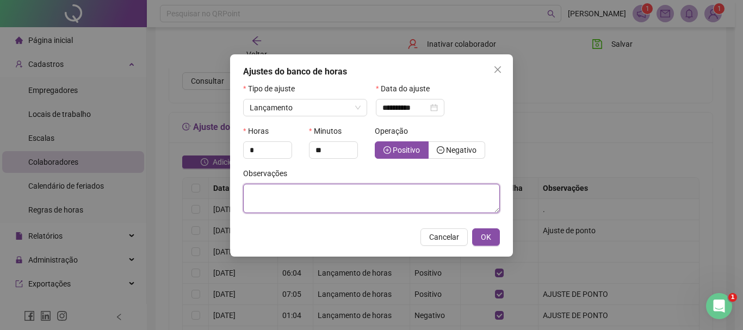
click at [290, 200] on textarea at bounding box center [371, 198] width 257 height 29
click at [287, 206] on textarea at bounding box center [371, 198] width 257 height 29
type textarea "**********"
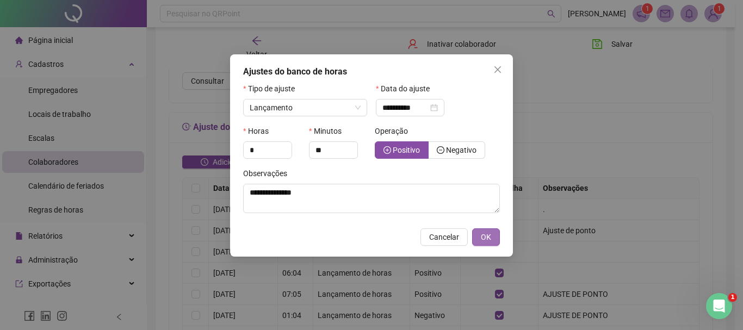
click at [494, 241] on button "OK" at bounding box center [486, 237] width 28 height 17
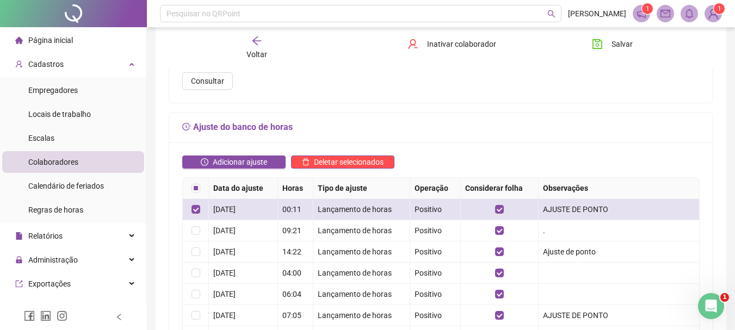
click at [424, 209] on div "Positivo" at bounding box center [435, 210] width 41 height 12
click at [214, 209] on div "[DATE]" at bounding box center [243, 210] width 60 height 12
click at [359, 205] on div "Lançamento de horas" at bounding box center [362, 210] width 88 height 12
click at [362, 208] on div "Lançamento de horas" at bounding box center [362, 210] width 88 height 12
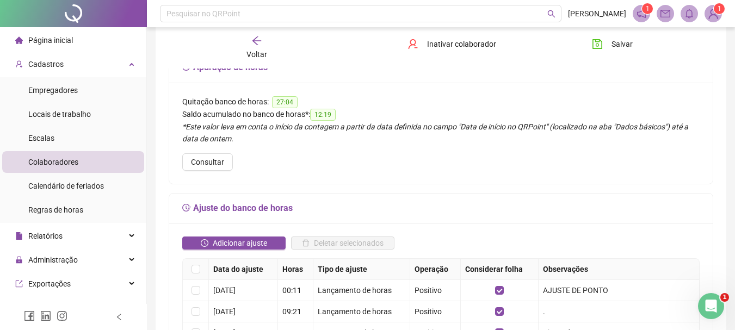
scroll to position [0, 0]
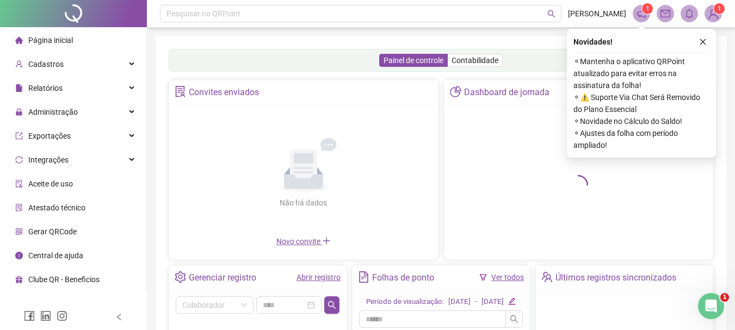
click at [707, 41] on button "button" at bounding box center [702, 41] width 13 height 13
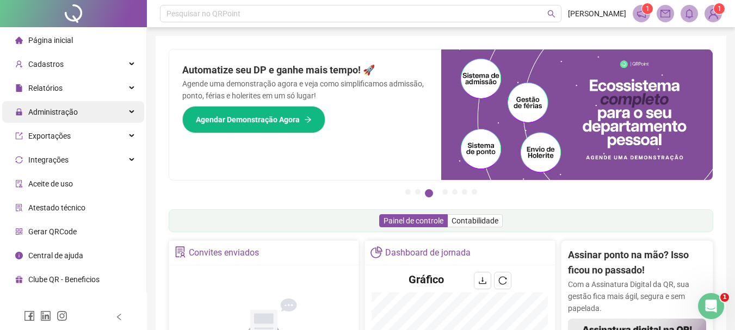
click at [62, 104] on span "Administração" at bounding box center [46, 112] width 63 height 22
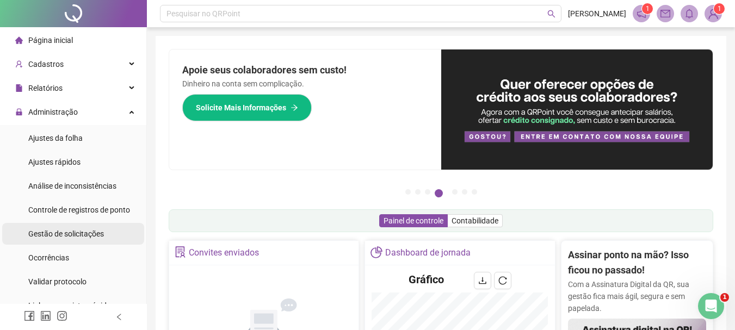
click at [67, 226] on div "Gestão de solicitações" at bounding box center [66, 234] width 76 height 22
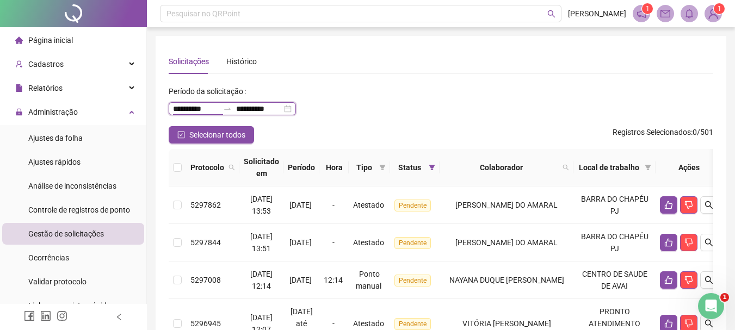
click at [188, 107] on input "**********" at bounding box center [196, 109] width 46 height 12
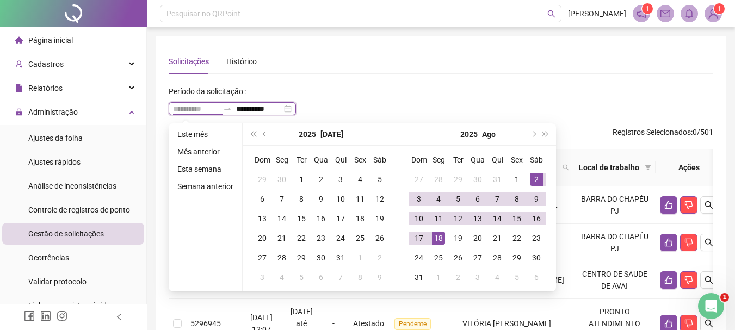
type input "**********"
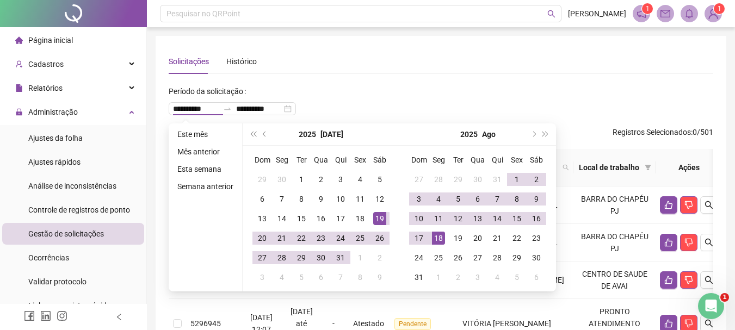
click at [469, 65] on div "Solicitações Histórico" at bounding box center [441, 61] width 545 height 25
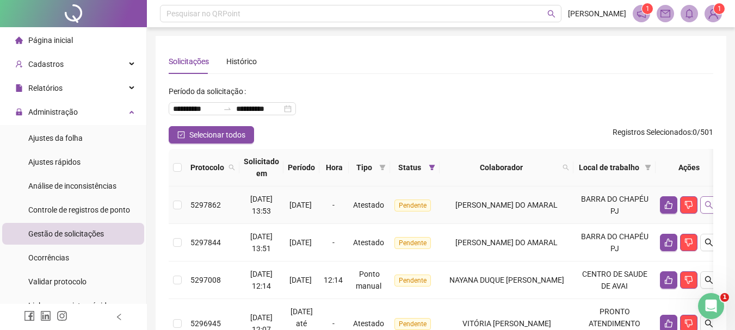
click at [705, 205] on icon "search" at bounding box center [709, 205] width 9 height 9
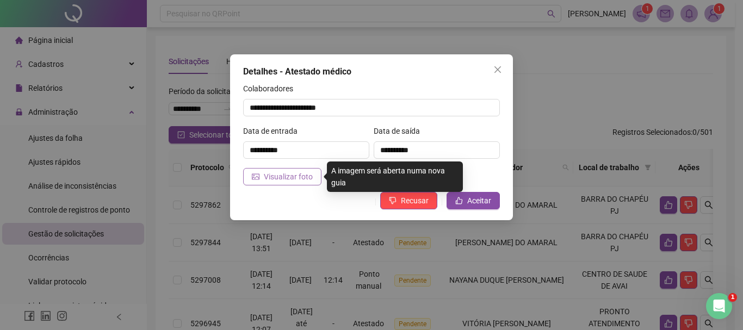
click at [294, 174] on span "Visualizar foto" at bounding box center [288, 177] width 49 height 12
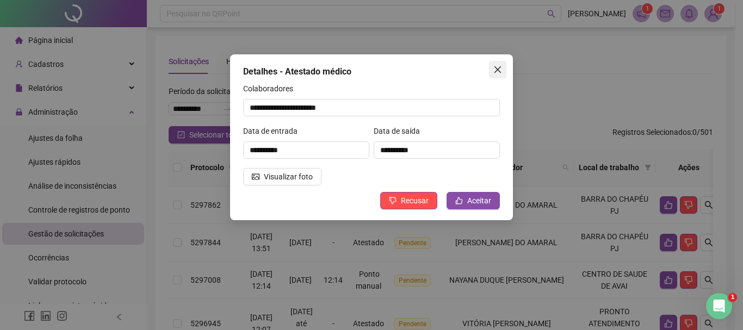
click at [500, 69] on icon "close" at bounding box center [498, 69] width 9 height 9
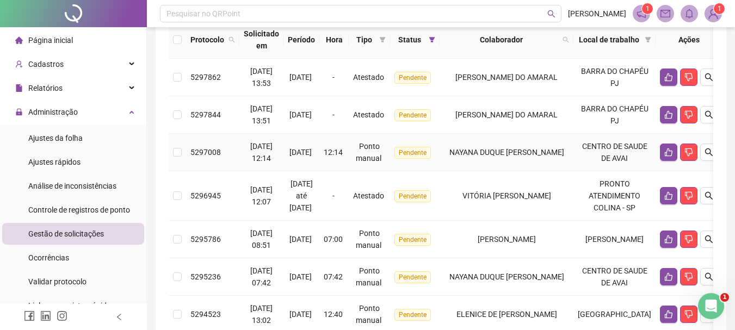
scroll to position [109, 0]
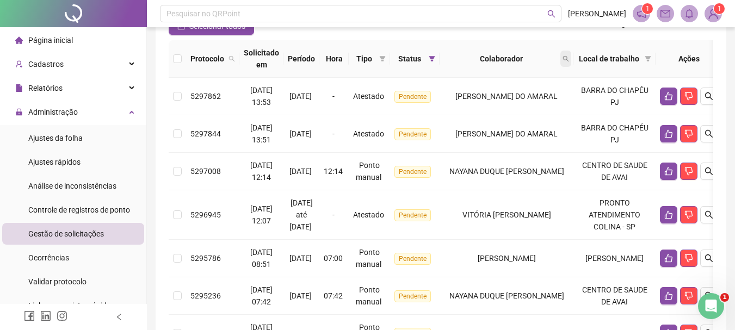
click at [569, 60] on icon "search" at bounding box center [566, 59] width 6 height 6
type input "*******"
click at [514, 104] on span "Buscar" at bounding box center [510, 102] width 24 height 12
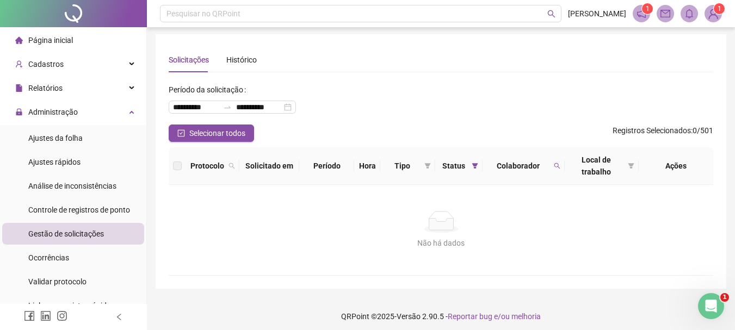
scroll to position [0, 0]
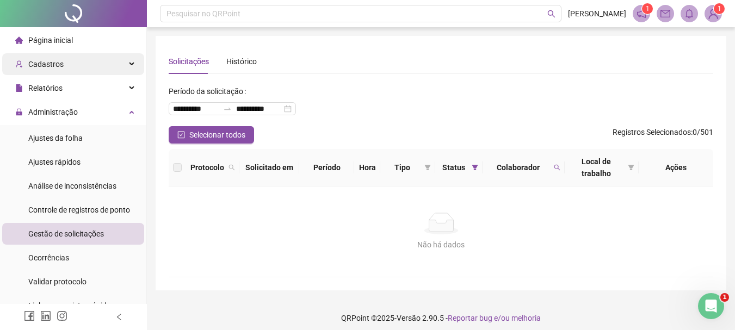
click at [57, 58] on span "Cadastros" at bounding box center [39, 64] width 48 height 22
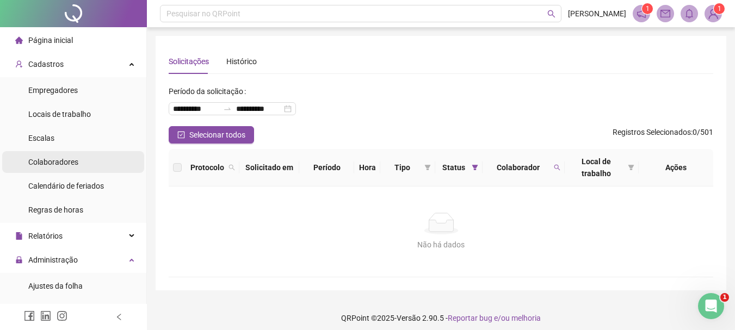
click at [58, 165] on span "Colaboradores" at bounding box center [53, 162] width 50 height 9
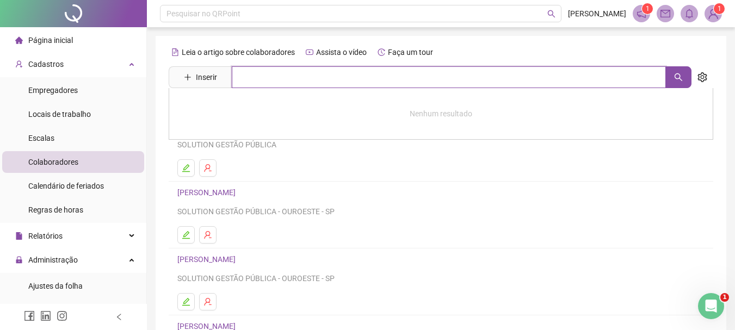
click at [265, 77] on input "text" at bounding box center [449, 77] width 434 height 22
type input "******"
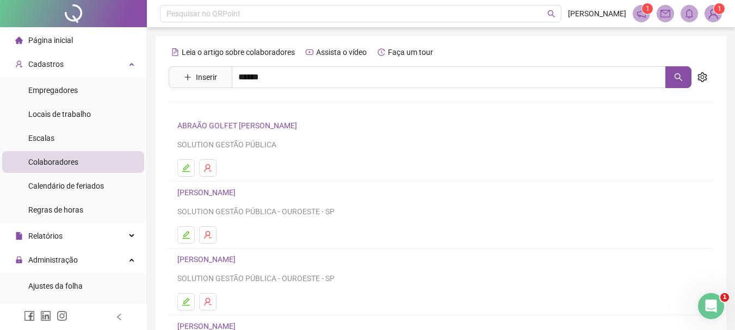
click at [251, 161] on div "FELIPE AUGUSTO DA SILVA CLARO FELIPE CESAR MENDONÇA Inativo FELIPE KINOCITA GAR…" at bounding box center [441, 157] width 545 height 139
click at [677, 78] on icon "search" at bounding box center [678, 77] width 9 height 9
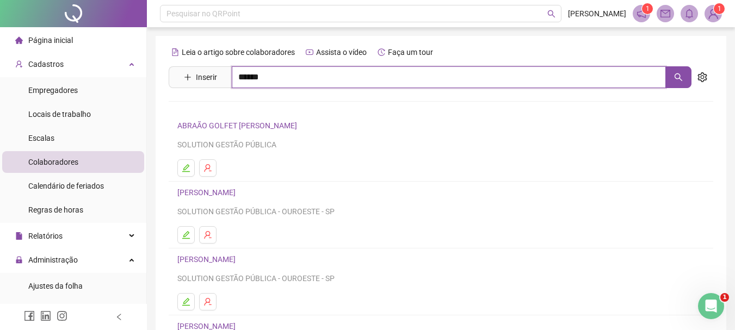
click at [301, 74] on input "******" at bounding box center [449, 77] width 434 height 22
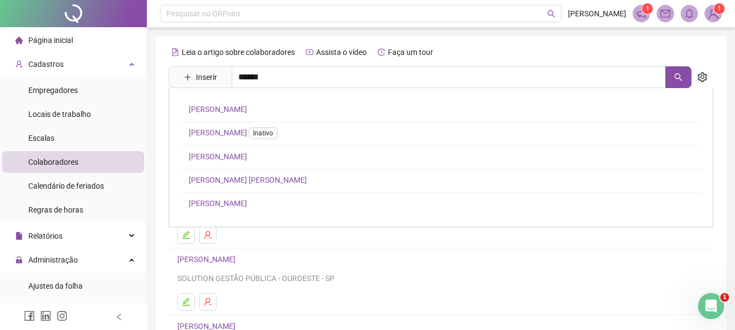
click at [217, 157] on link "FELIPE KINOCITA GARCIA" at bounding box center [218, 156] width 58 height 9
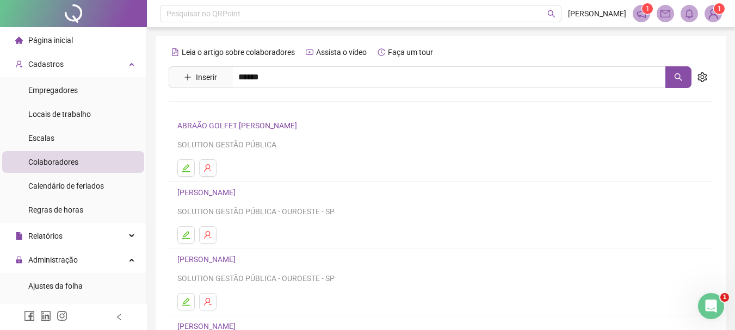
click at [217, 157] on div "Leia o artigo sobre colaboradores Assista o vídeo Faça um tour Inserir ****** F…" at bounding box center [441, 255] width 545 height 423
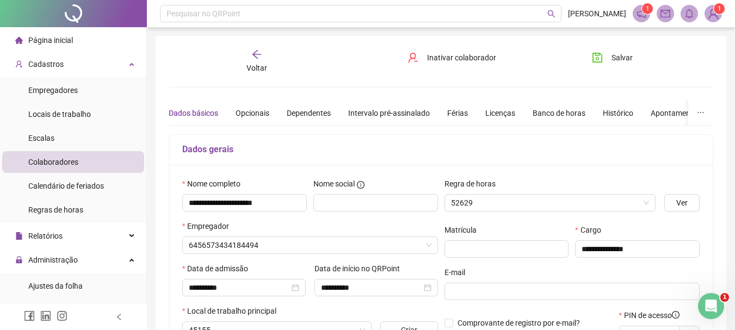
type input "**********"
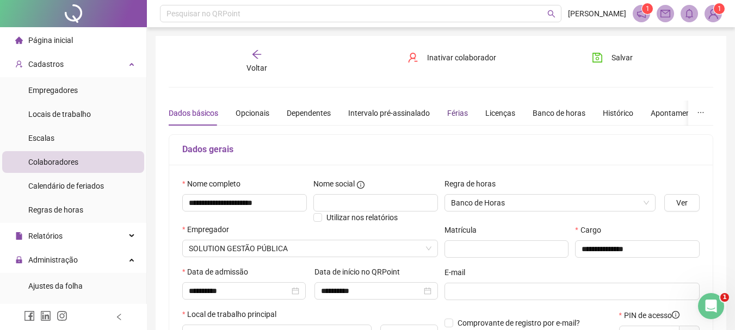
click at [453, 114] on div "Férias" at bounding box center [457, 113] width 21 height 12
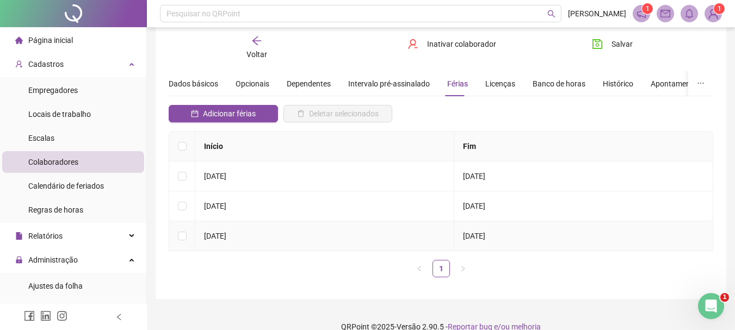
scroll to position [45, 0]
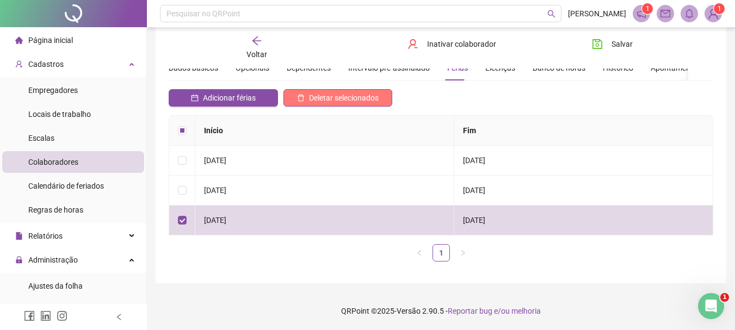
click at [363, 98] on span "Deletar selecionados" at bounding box center [344, 98] width 70 height 12
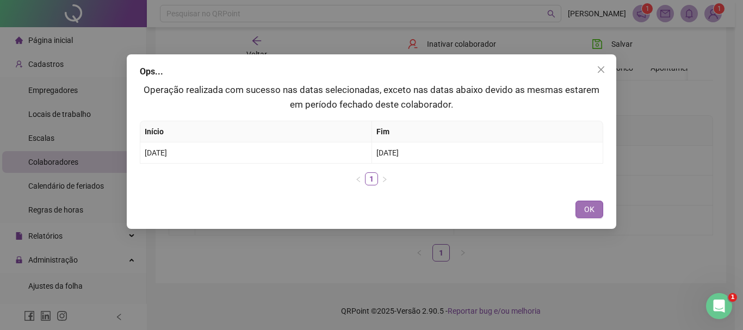
click at [583, 212] on button "OK" at bounding box center [590, 209] width 28 height 17
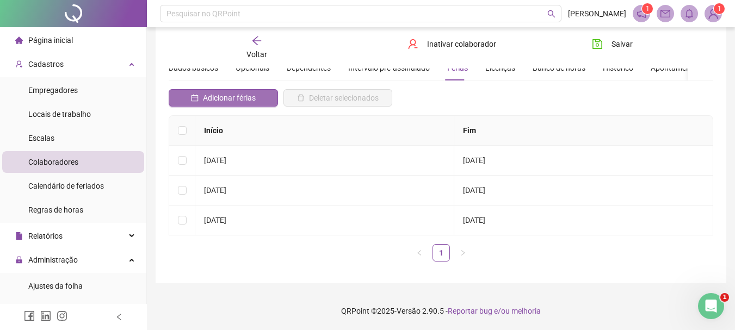
click at [244, 97] on span "Adicionar férias" at bounding box center [229, 98] width 53 height 12
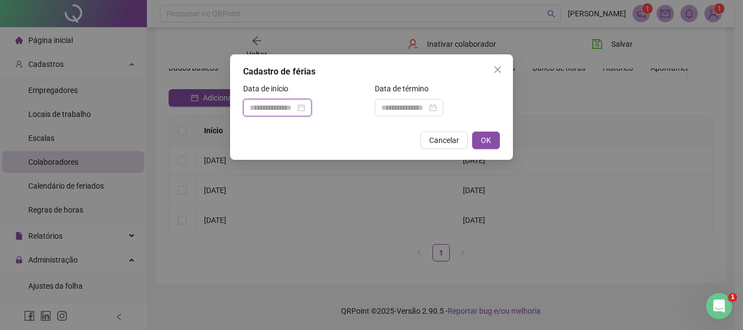
click at [287, 113] on input at bounding box center [273, 108] width 46 height 12
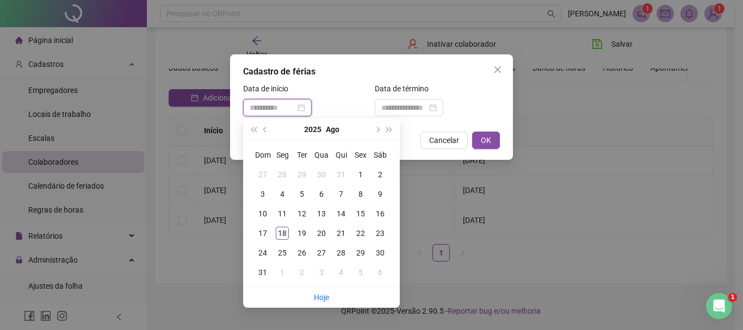
type input "**********"
click at [264, 131] on span "prev-year" at bounding box center [265, 129] width 5 height 5
type input "**********"
click at [303, 169] on div "1" at bounding box center [301, 174] width 13 height 13
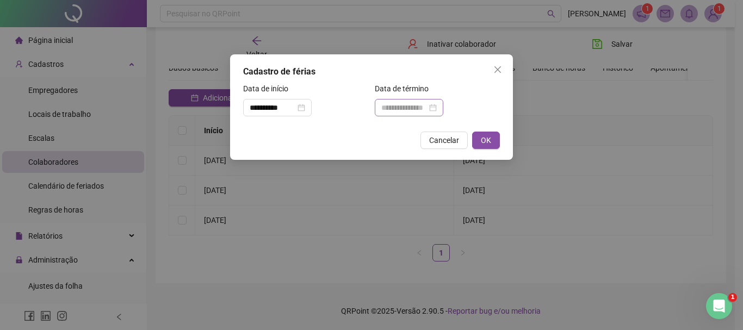
click at [437, 110] on div at bounding box center [409, 108] width 56 height 12
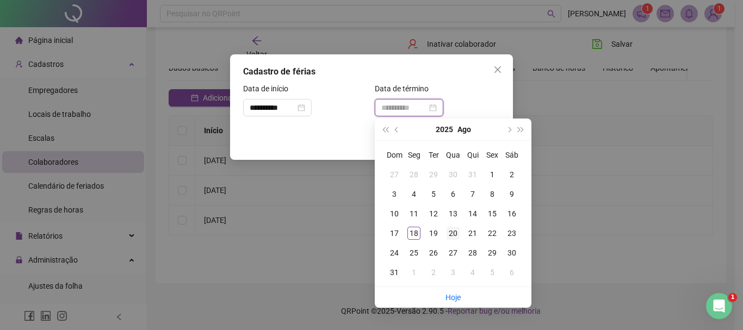
type input "**********"
click at [452, 231] on div "20" at bounding box center [453, 233] width 13 height 13
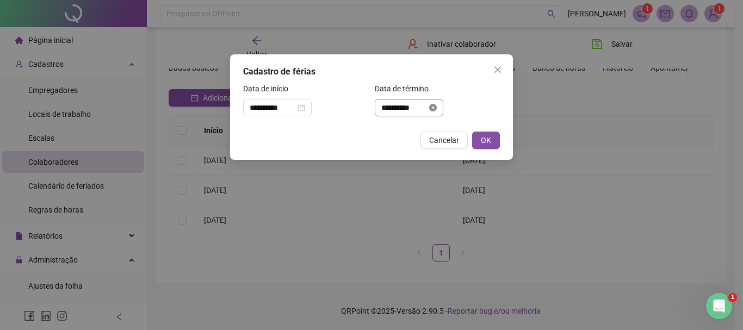
drag, startPoint x: 445, startPoint y: 110, endPoint x: 425, endPoint y: 119, distance: 21.4
click at [437, 110] on icon "close-circle" at bounding box center [433, 108] width 8 height 8
click at [437, 108] on div at bounding box center [409, 108] width 56 height 12
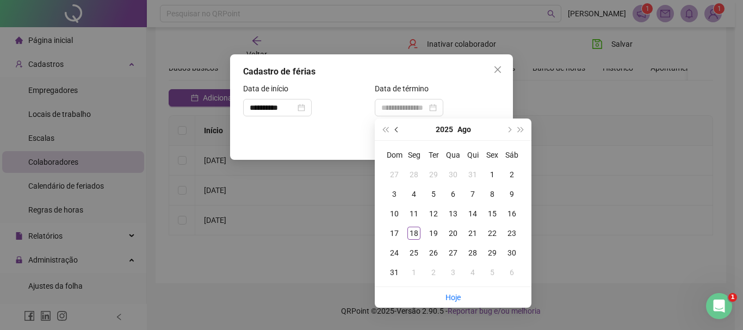
click at [393, 128] on button "prev-year" at bounding box center [397, 130] width 12 height 22
type input "**********"
click at [391, 235] on div "20" at bounding box center [394, 233] width 13 height 13
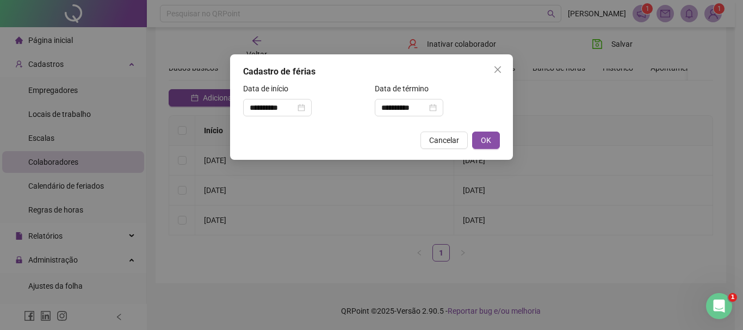
drag, startPoint x: 483, startPoint y: 136, endPoint x: 476, endPoint y: 149, distance: 14.9
click at [483, 137] on span "OK" at bounding box center [486, 140] width 10 height 12
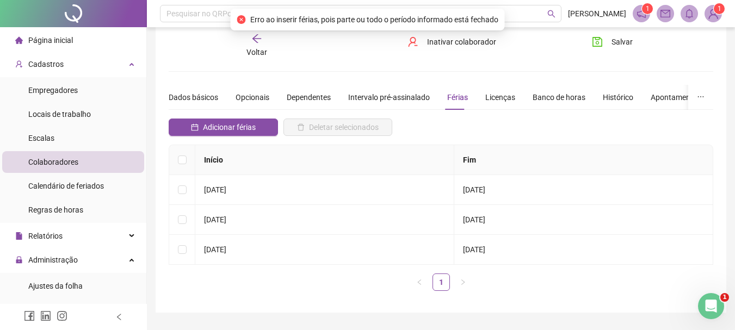
scroll to position [0, 0]
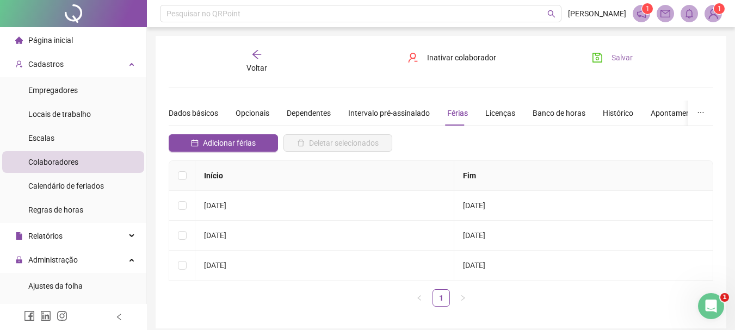
click at [598, 61] on icon "save" at bounding box center [597, 57] width 11 height 11
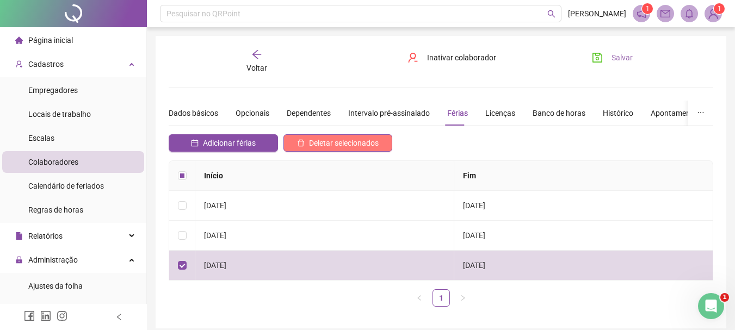
click at [353, 148] on span "Deletar selecionados" at bounding box center [344, 143] width 70 height 12
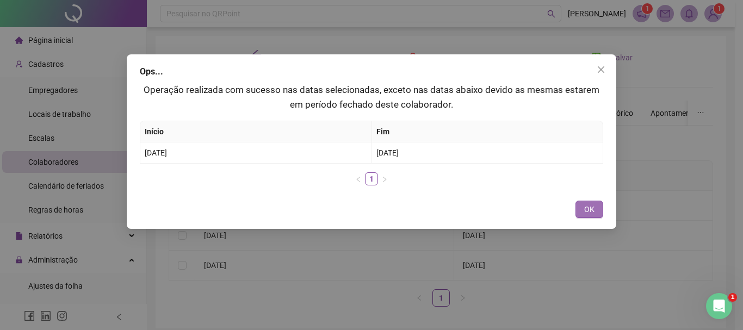
click at [588, 211] on span "OK" at bounding box center [589, 210] width 10 height 12
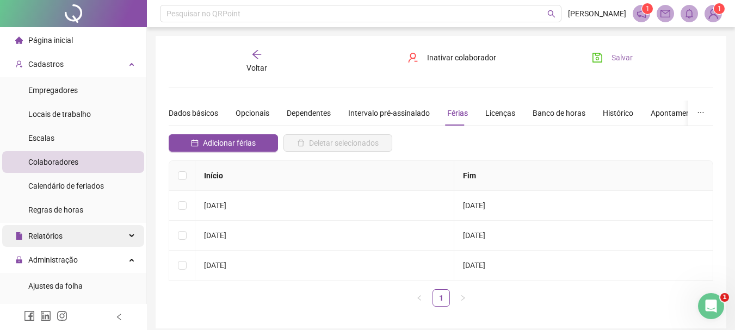
click at [97, 233] on div "Relatórios" at bounding box center [73, 236] width 142 height 22
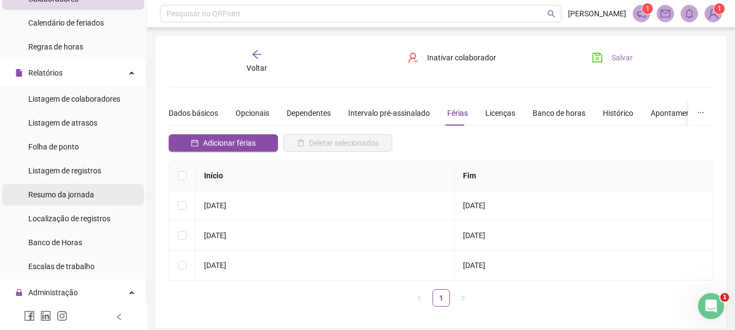
scroll to position [218, 0]
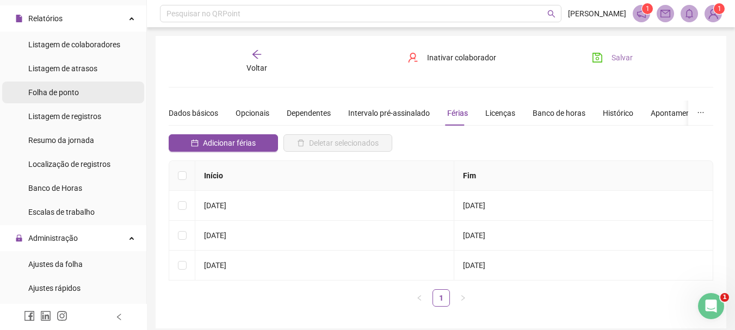
click at [57, 85] on div "Folha de ponto" at bounding box center [53, 93] width 51 height 22
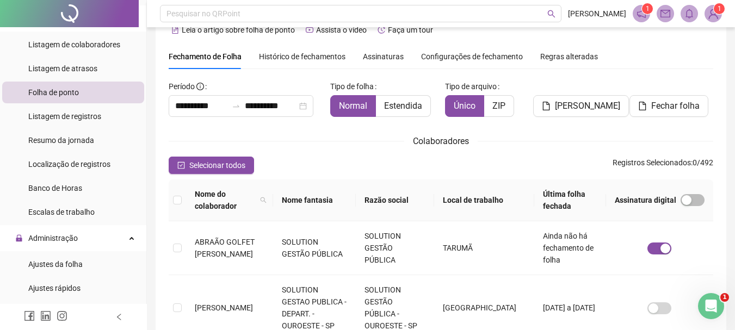
scroll to position [3, 0]
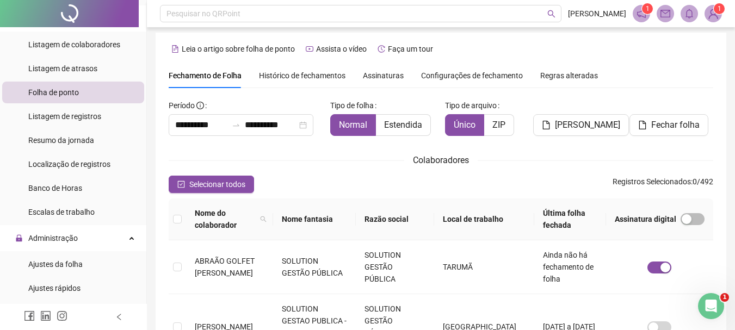
click at [315, 75] on span "Histórico de fechamentos" at bounding box center [302, 75] width 87 height 9
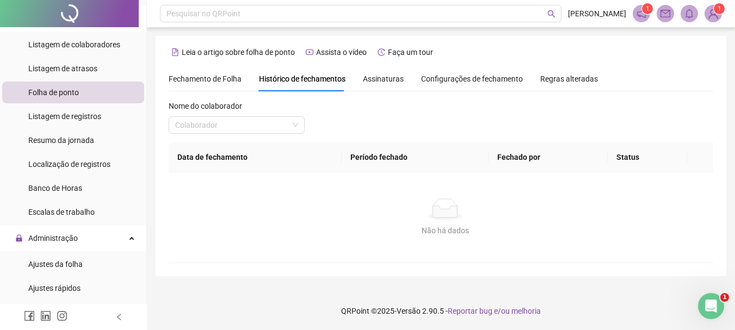
scroll to position [0, 0]
click at [220, 135] on div "Nome do colaborador Colaborador" at bounding box center [238, 121] width 138 height 42
click at [220, 130] on input "search" at bounding box center [232, 125] width 115 height 16
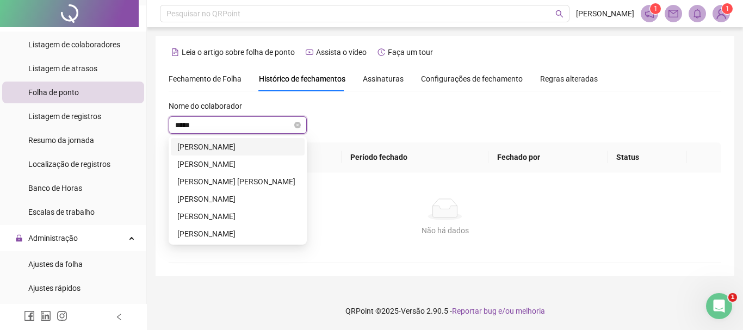
type input "******"
click at [238, 159] on div "FELIPE KINOCITA GARCIA" at bounding box center [237, 164] width 121 height 12
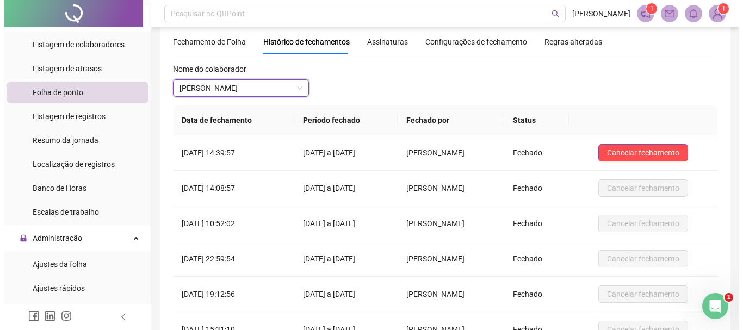
scroll to position [54, 0]
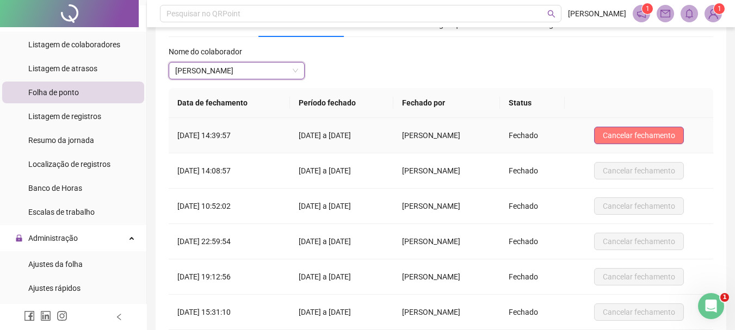
click at [658, 137] on span "Cancelar fechamento" at bounding box center [639, 136] width 72 height 12
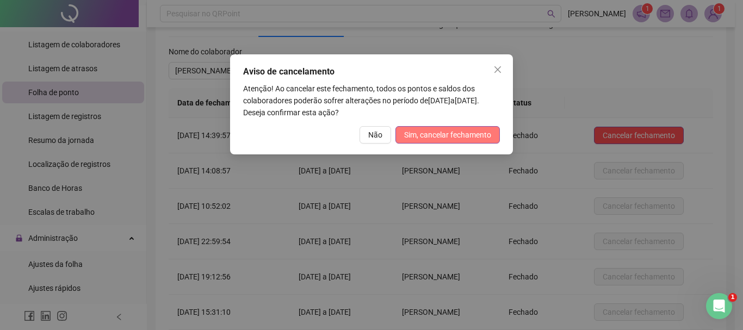
click at [472, 137] on span "Sim, cancelar fechamento" at bounding box center [447, 135] width 87 height 12
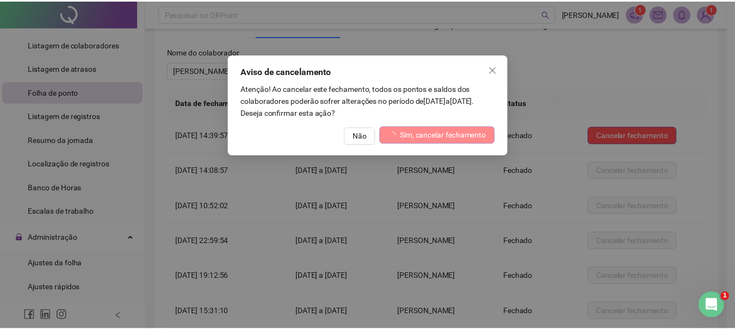
scroll to position [0, 0]
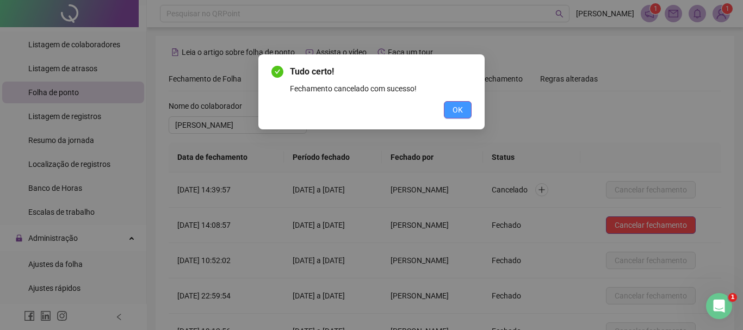
click at [461, 106] on span "OK" at bounding box center [458, 110] width 10 height 12
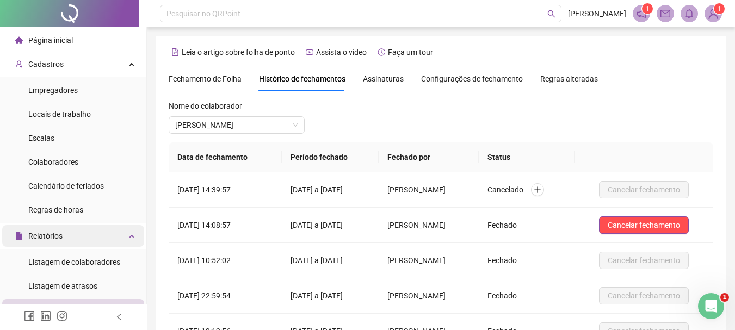
click at [73, 237] on div "Relatórios" at bounding box center [73, 236] width 142 height 22
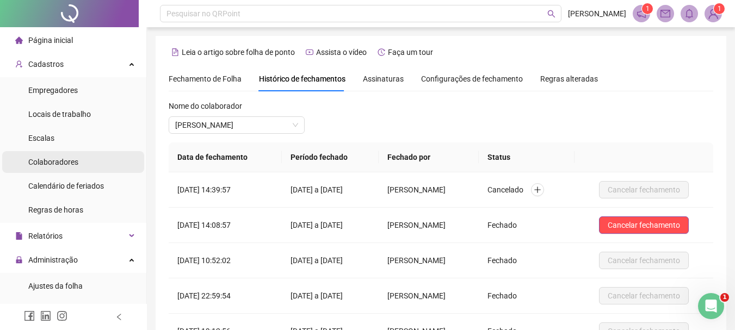
click at [73, 161] on span "Colaboradores" at bounding box center [53, 162] width 50 height 9
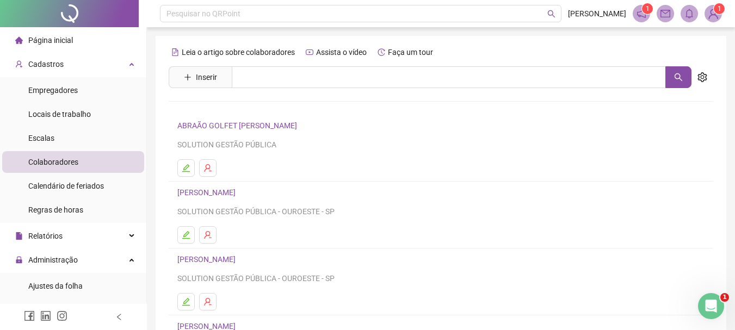
click at [310, 65] on div "Leia o artigo sobre colaboradores Assista o vídeo Faça um tour Inserir Nenhum r…" at bounding box center [441, 255] width 545 height 423
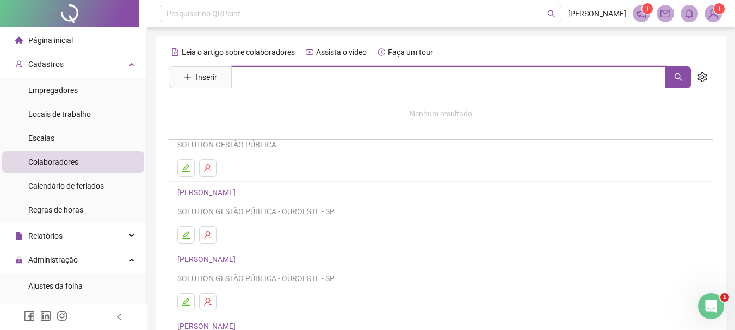
click at [310, 70] on input "text" at bounding box center [449, 77] width 434 height 22
type input "******"
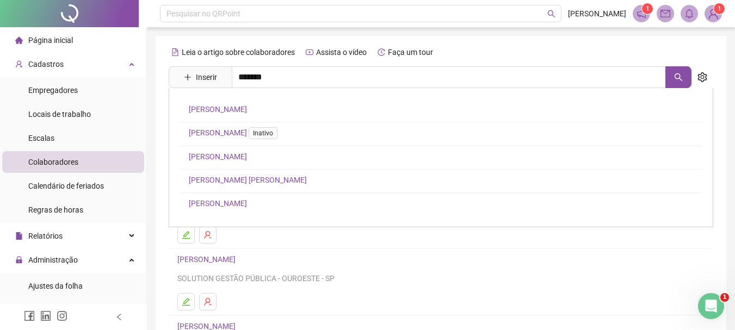
click at [241, 152] on link "FELIPE KINOCITA GARCIA" at bounding box center [218, 156] width 58 height 9
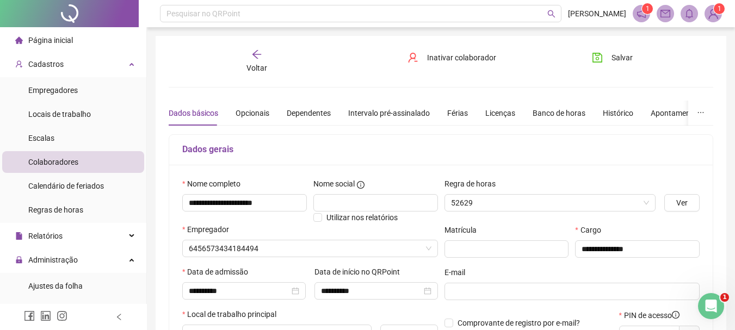
type input "**********"
click at [458, 111] on div "Férias" at bounding box center [457, 113] width 21 height 12
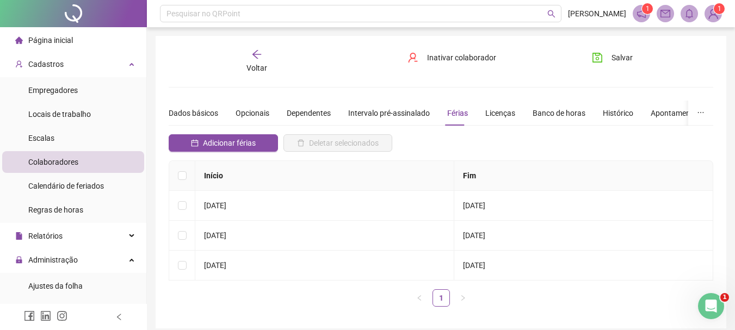
scroll to position [45, 0]
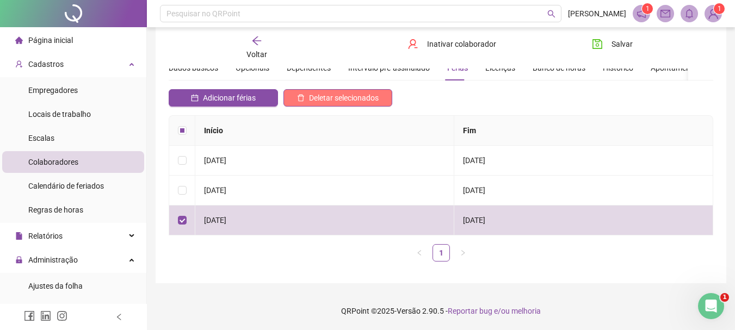
click at [349, 97] on span "Deletar selecionados" at bounding box center [344, 98] width 70 height 12
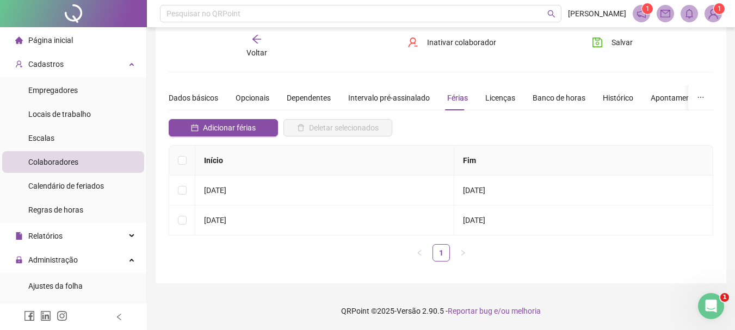
scroll to position [15, 0]
click at [219, 122] on span "Adicionar férias" at bounding box center [229, 128] width 53 height 12
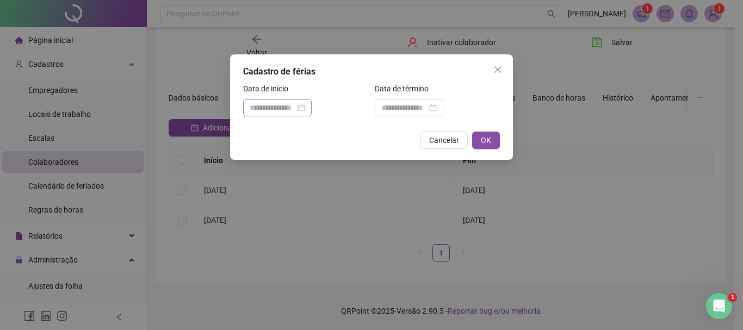
click at [305, 108] on div at bounding box center [278, 108] width 56 height 12
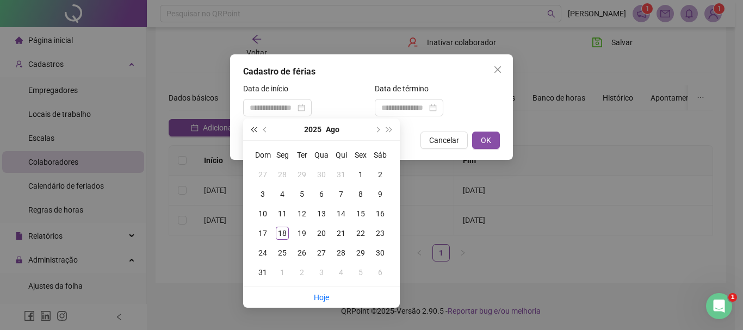
click at [259, 131] on button "super-prev-year" at bounding box center [254, 130] width 12 height 22
click at [391, 126] on button "super-next-year" at bounding box center [390, 130] width 12 height 22
click at [269, 131] on button "prev-year" at bounding box center [266, 130] width 12 height 22
type input "**********"
click at [294, 176] on td "1" at bounding box center [302, 175] width 20 height 20
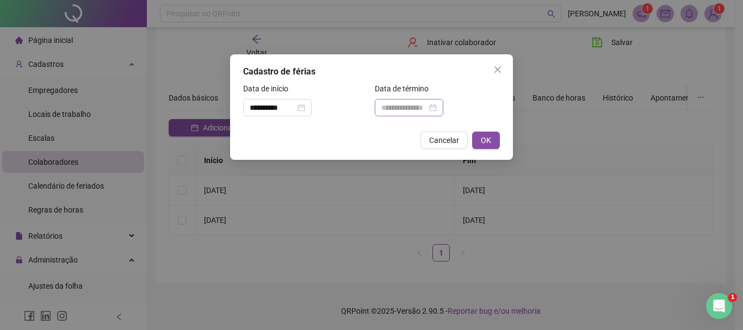
click at [437, 107] on div at bounding box center [409, 108] width 56 height 12
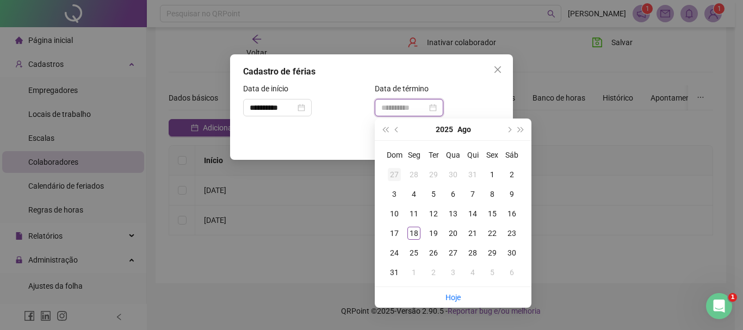
type input "**********"
click at [399, 130] on span "prev-year" at bounding box center [397, 129] width 5 height 5
type input "**********"
click at [390, 232] on div "20" at bounding box center [394, 233] width 13 height 13
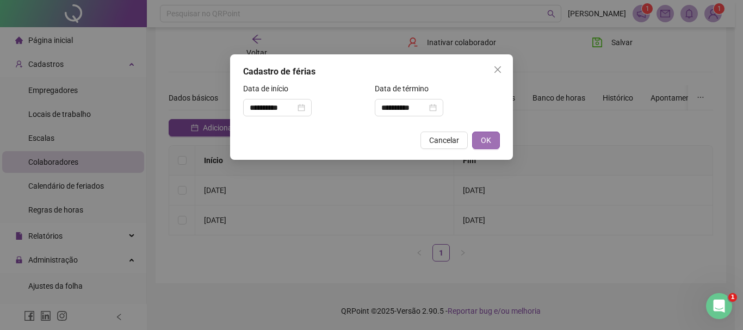
click at [492, 141] on button "OK" at bounding box center [486, 140] width 28 height 17
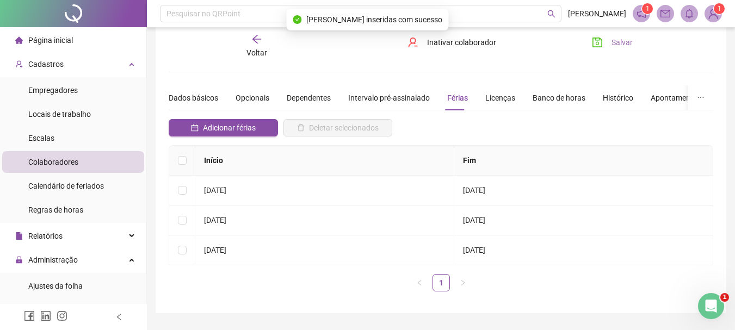
click at [597, 45] on icon "save" at bounding box center [598, 43] width 10 height 10
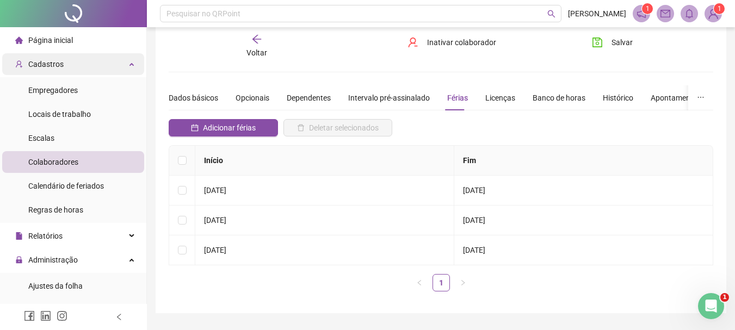
click at [55, 64] on span "Cadastros" at bounding box center [45, 64] width 35 height 9
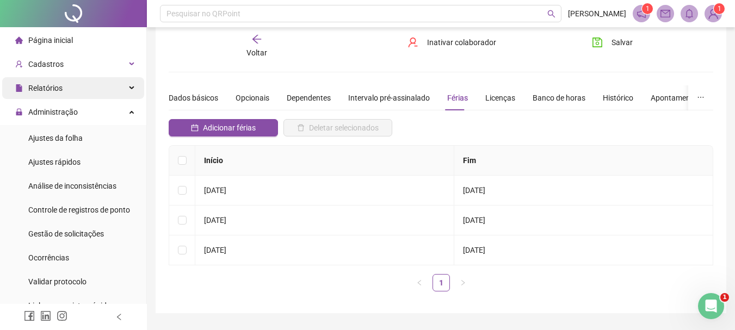
drag, startPoint x: 73, startPoint y: 119, endPoint x: 78, endPoint y: 82, distance: 37.8
click at [74, 119] on span "Administração" at bounding box center [46, 112] width 63 height 22
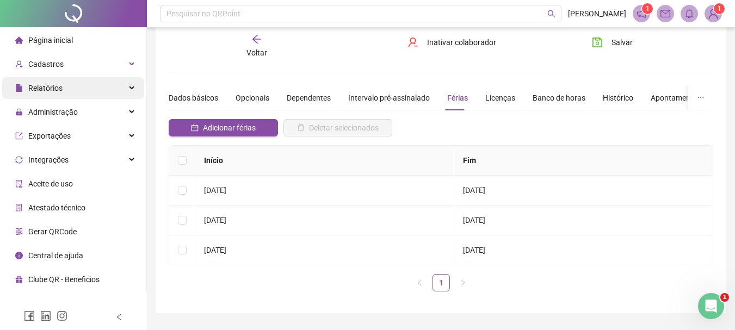
click at [90, 89] on div "Relatórios" at bounding box center [73, 88] width 142 height 22
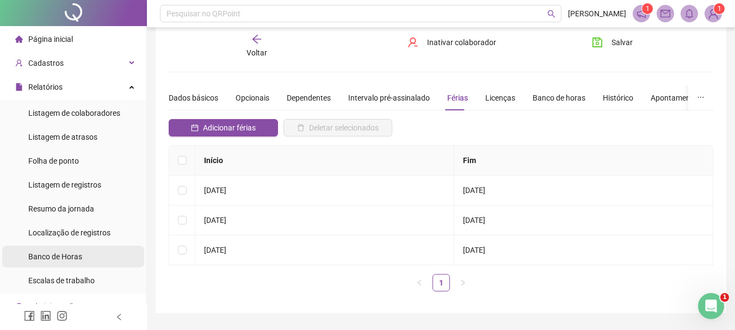
scroll to position [0, 0]
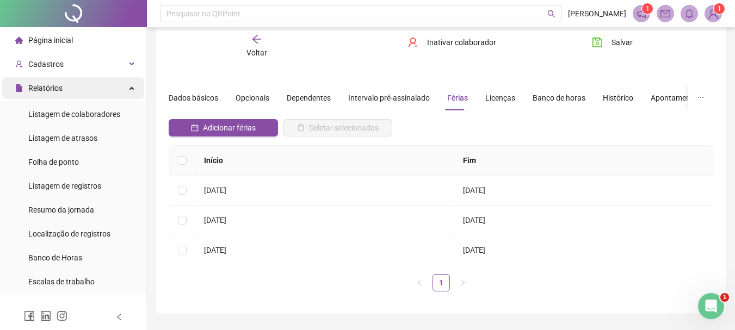
click at [83, 81] on div "Relatórios" at bounding box center [73, 88] width 142 height 22
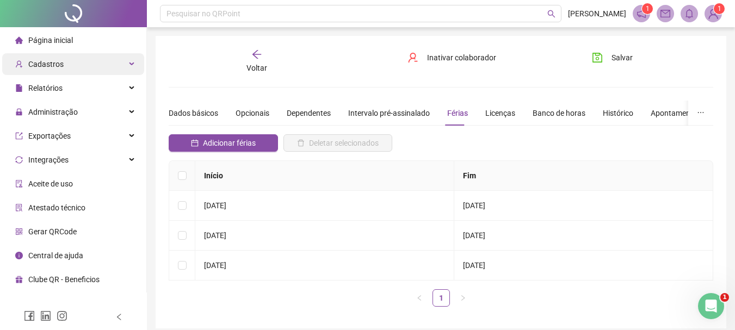
click at [101, 75] on div "Cadastros" at bounding box center [73, 64] width 142 height 22
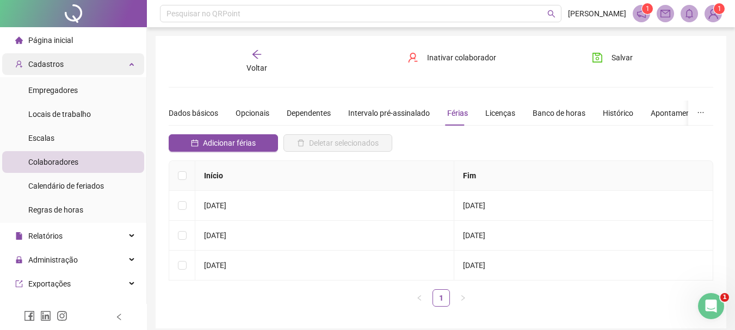
click at [104, 70] on div "Cadastros" at bounding box center [73, 64] width 142 height 22
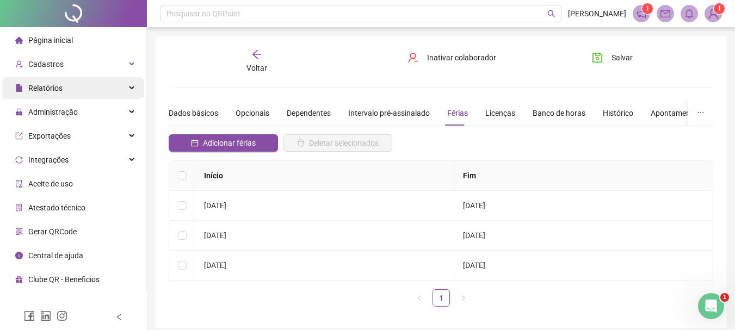
click at [88, 90] on div "Relatórios" at bounding box center [73, 88] width 142 height 22
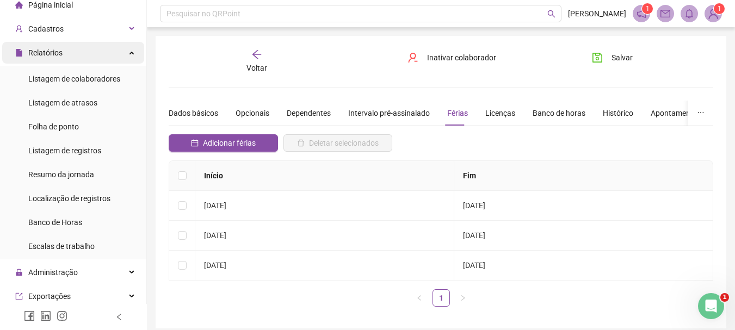
scroll to position [54, 0]
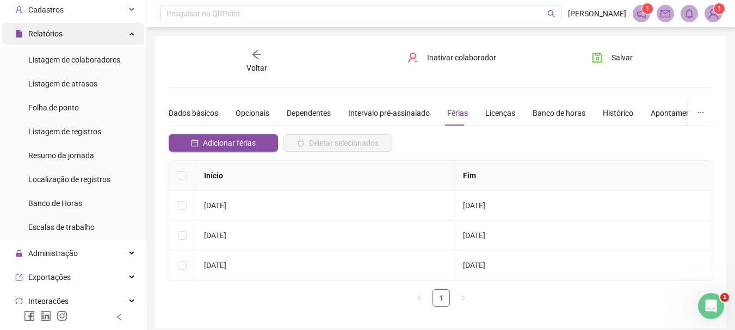
click at [97, 30] on div "Relatórios" at bounding box center [73, 34] width 142 height 22
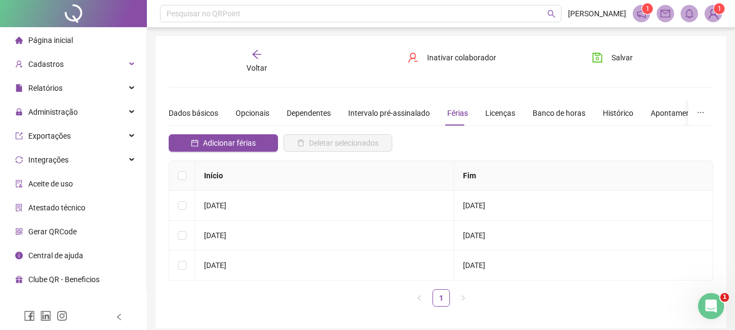
scroll to position [0, 0]
click at [106, 167] on div "Integrações" at bounding box center [73, 160] width 142 height 22
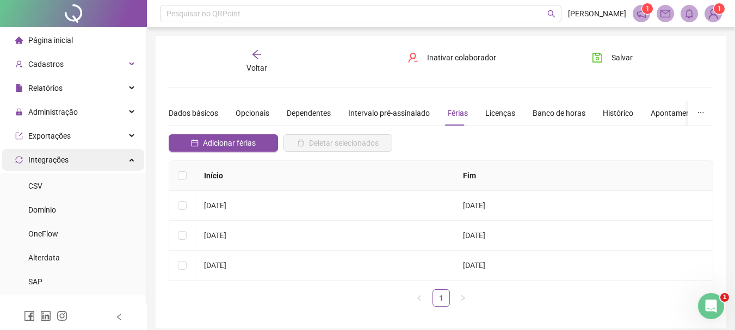
click at [109, 167] on div "Integrações" at bounding box center [73, 160] width 142 height 22
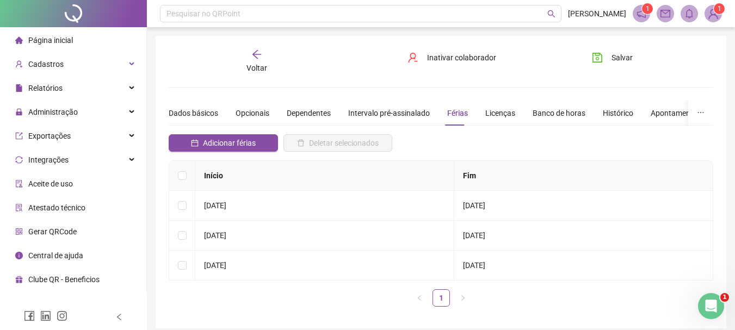
click at [63, 36] on span "Página inicial" at bounding box center [50, 40] width 45 height 9
